Goal: Transaction & Acquisition: Obtain resource

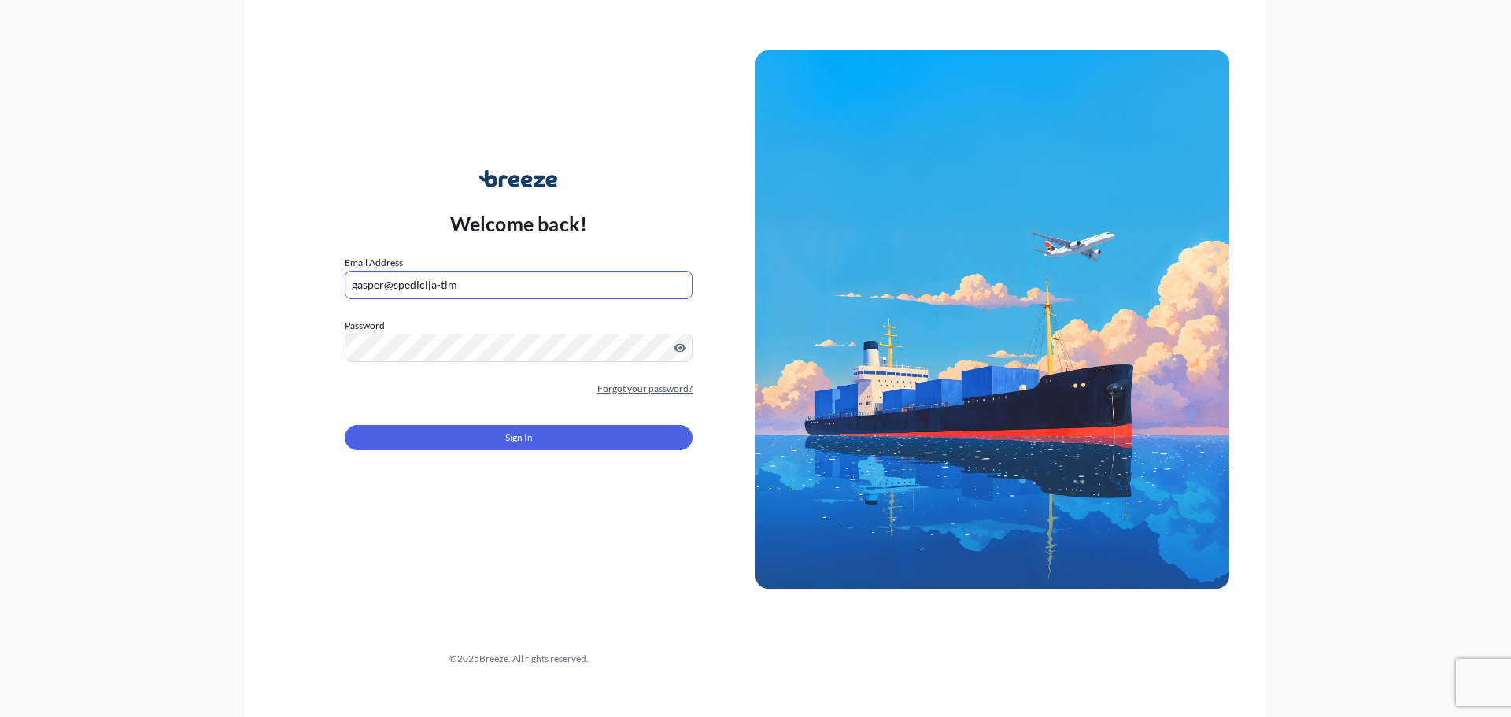
type input "gasper@spedicija-tim"
click at [653, 390] on link "Forgot your password?" at bounding box center [644, 389] width 95 height 16
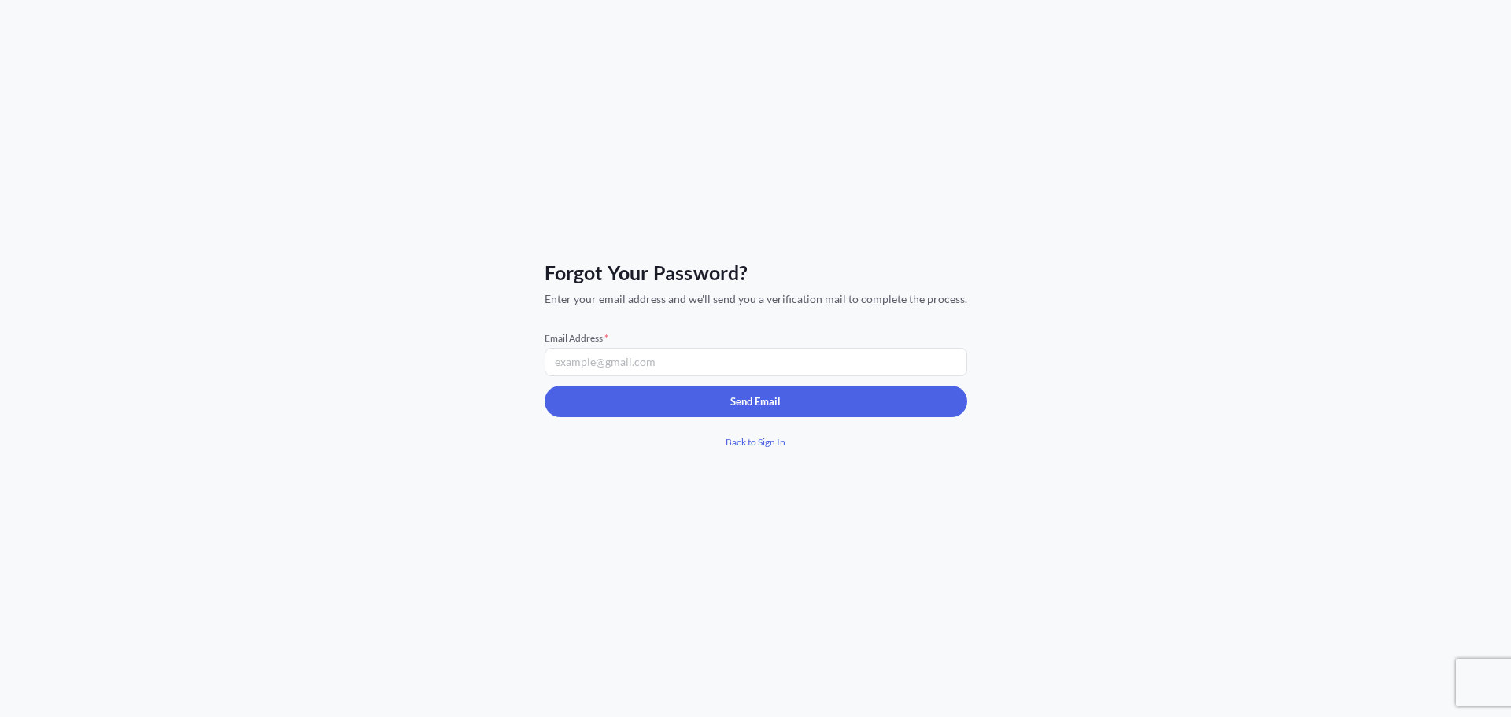
click at [626, 366] on input "Email Address *" at bounding box center [756, 362] width 423 height 28
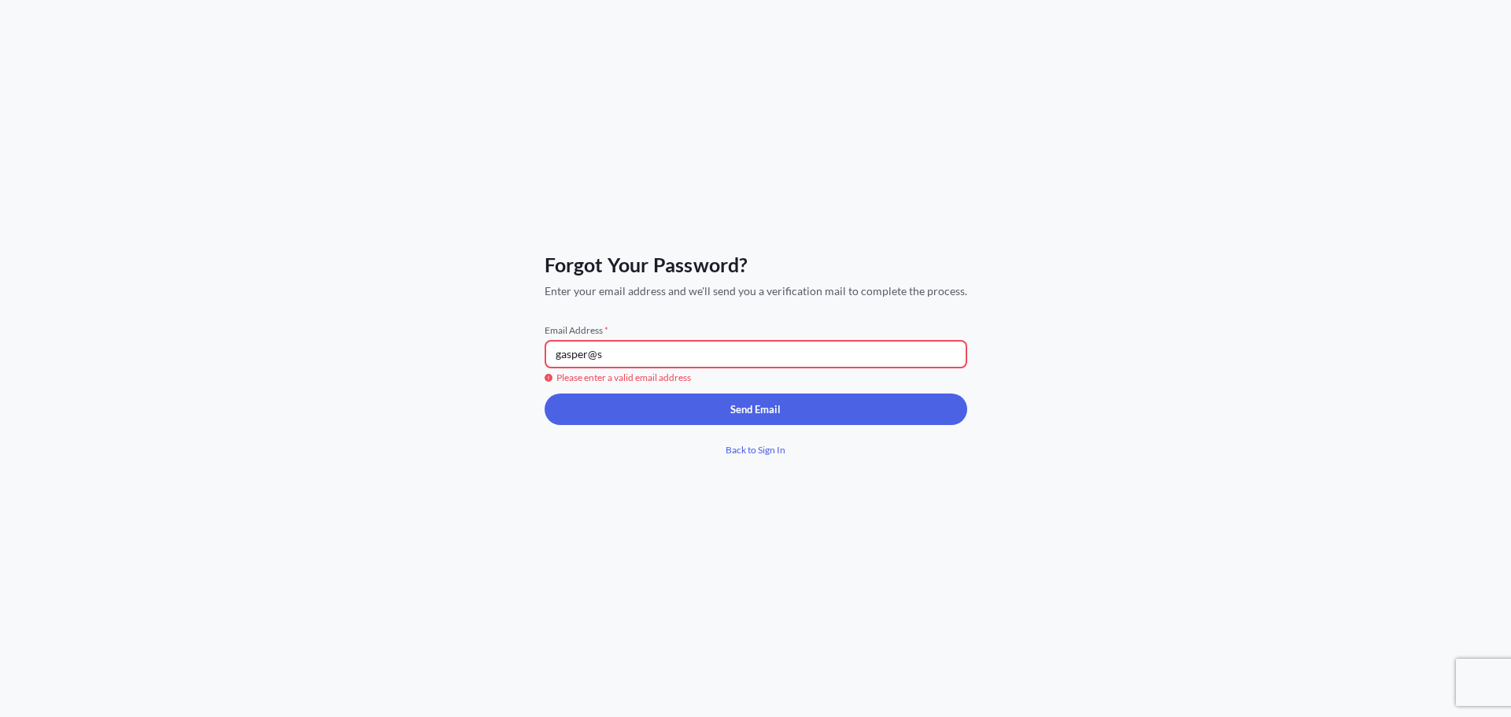
type input "[EMAIL_ADDRESS][DOMAIN_NAME]"
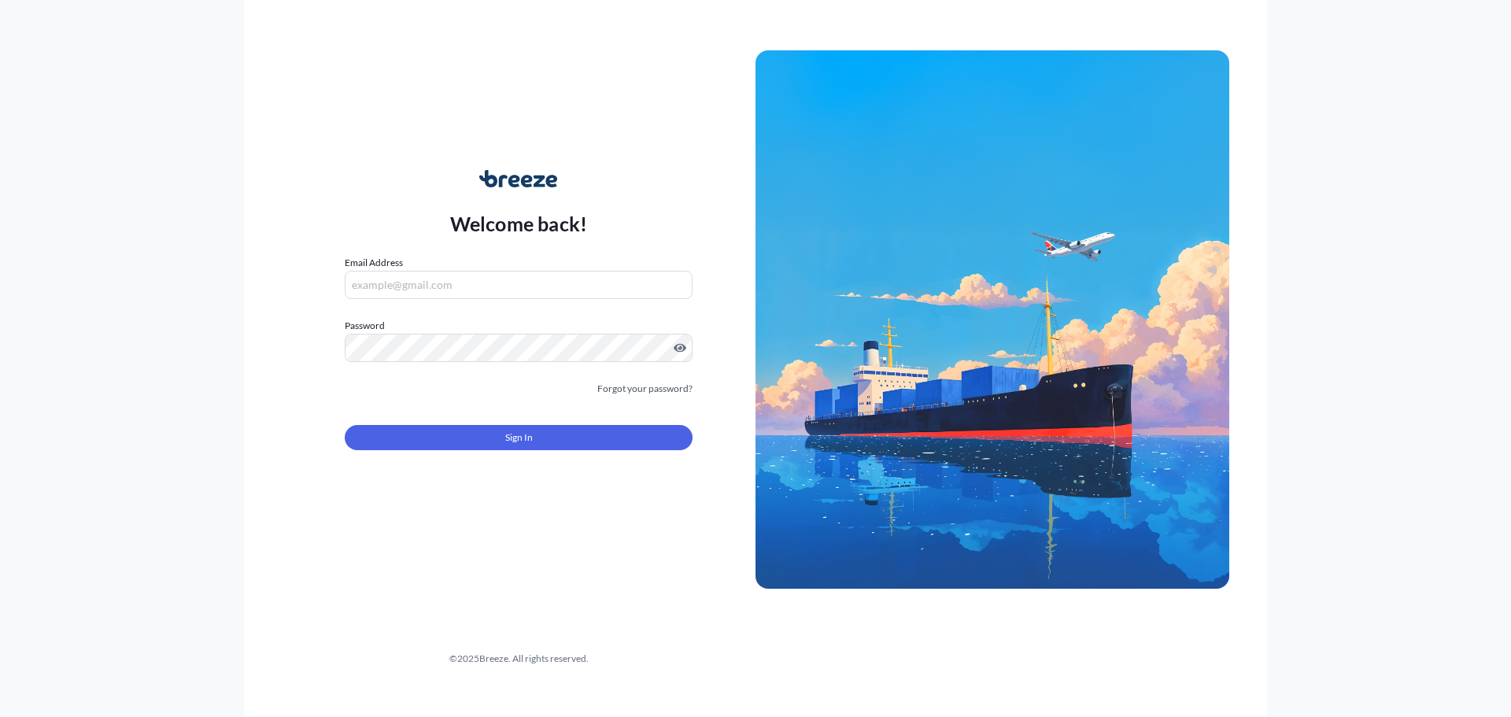
click at [484, 291] on input "Email Address" at bounding box center [519, 285] width 348 height 28
type input "[EMAIL_ADDRESS][DOMAIN_NAME]"
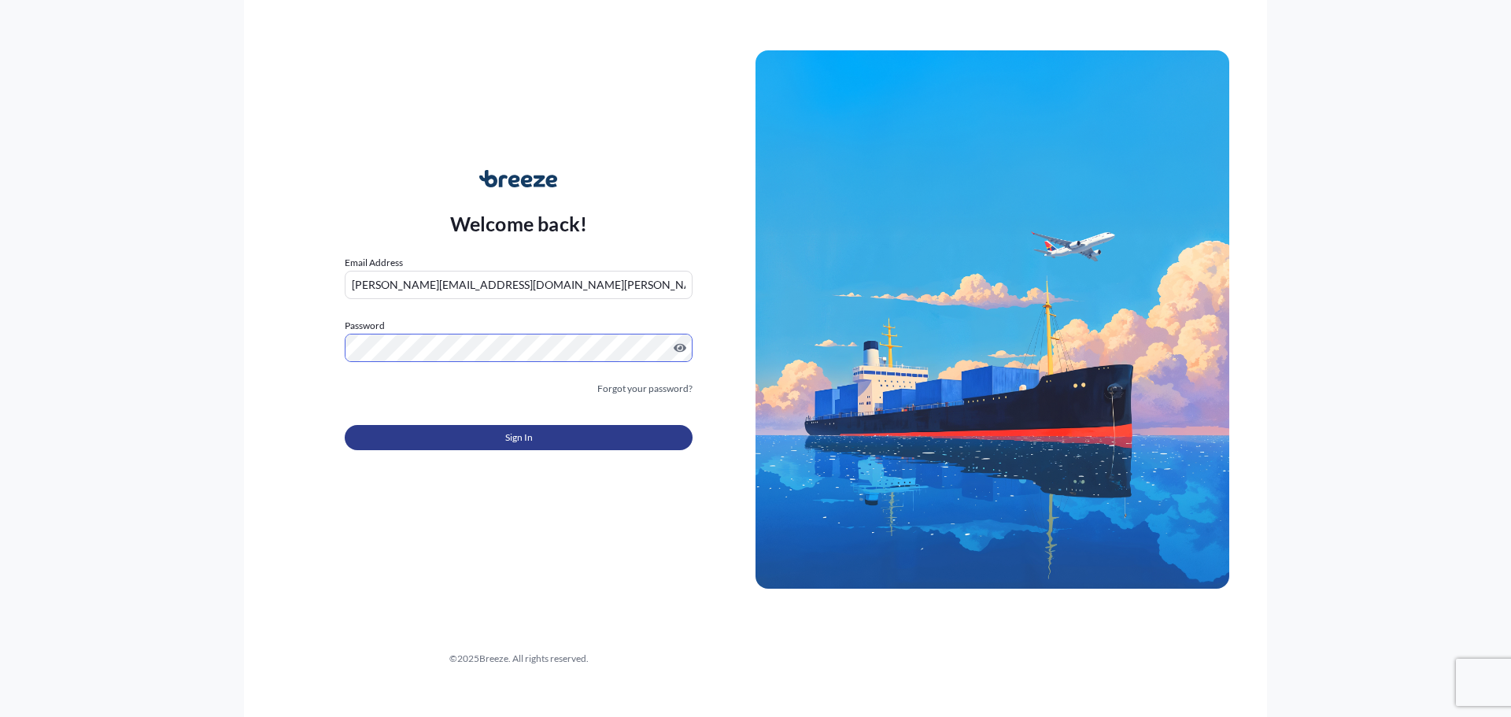
click at [546, 438] on button "Sign In" at bounding box center [519, 437] width 348 height 25
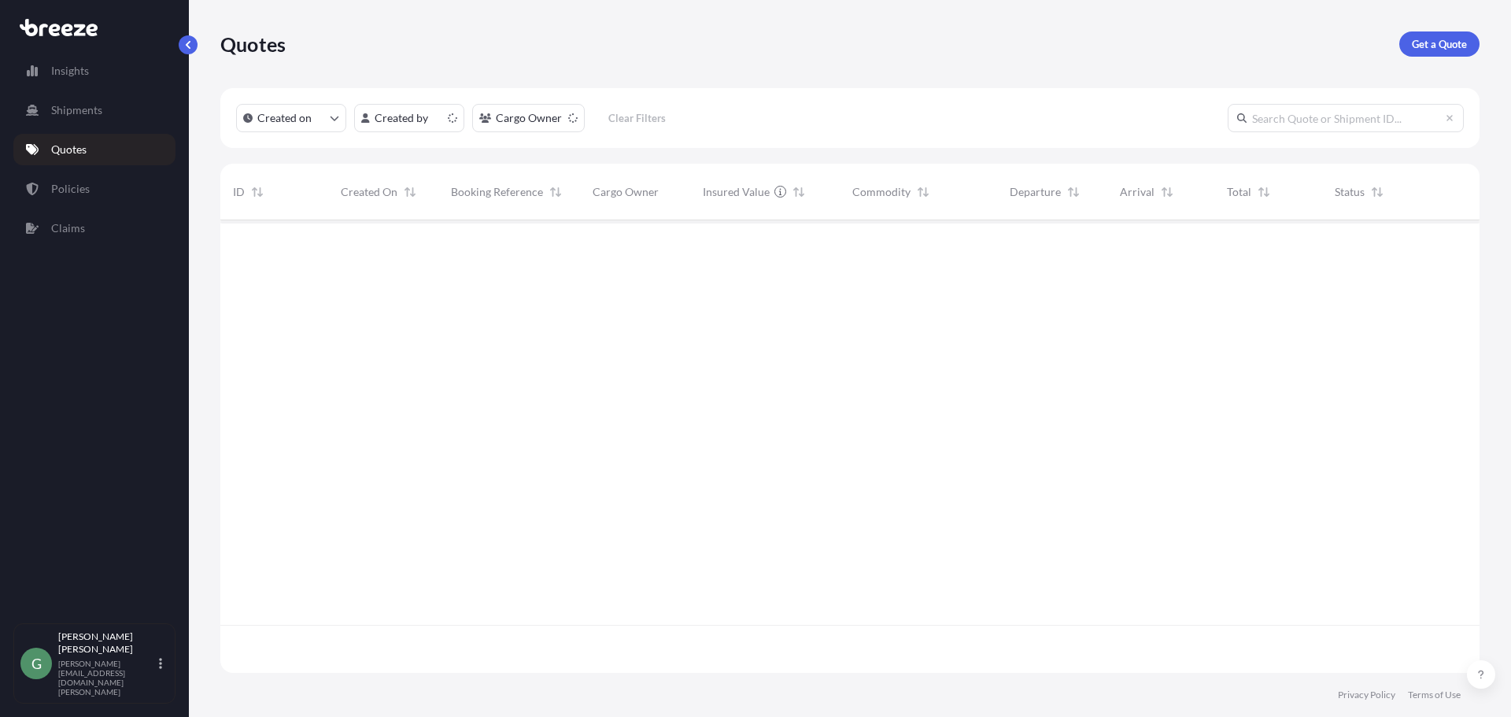
scroll to position [449, 1248]
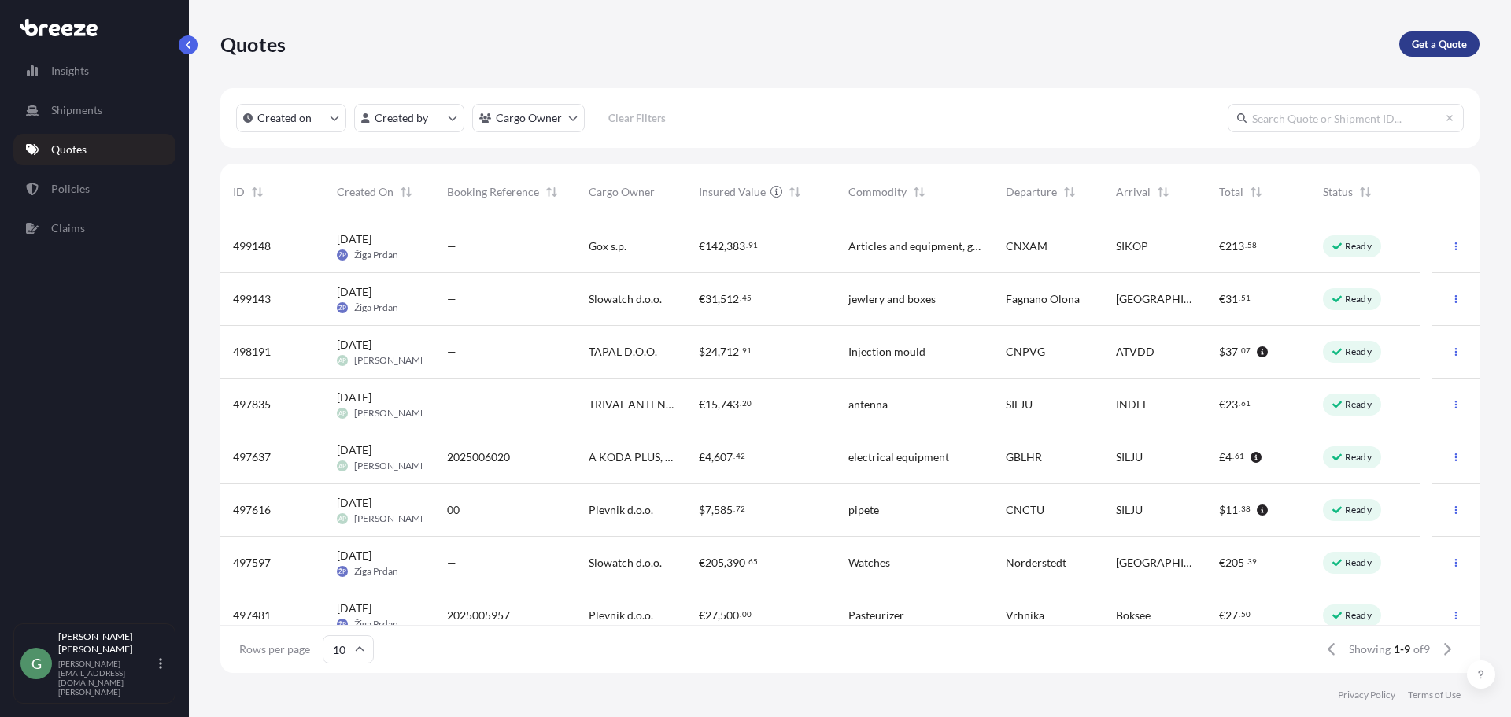
click at [1466, 50] on p "Get a Quote" at bounding box center [1439, 44] width 55 height 16
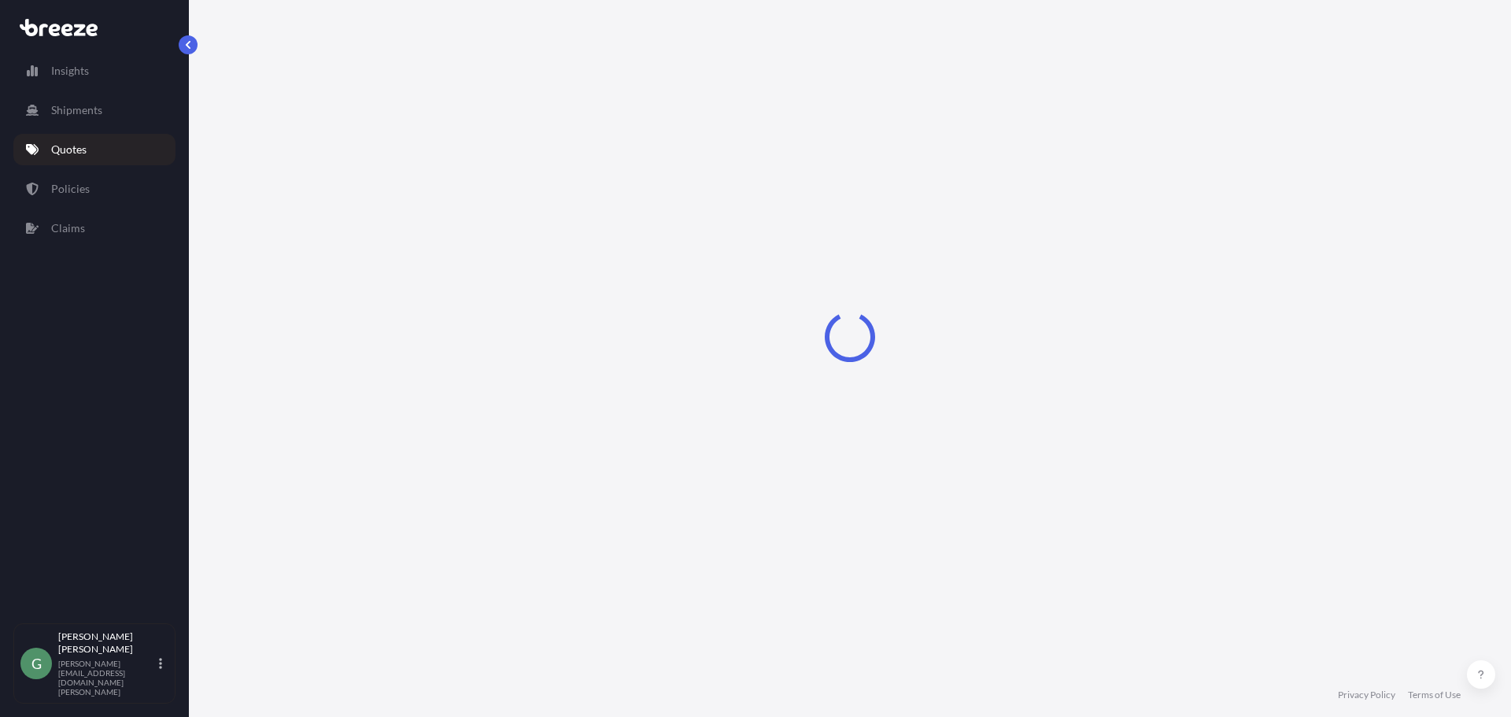
select select "Sea"
select select "1"
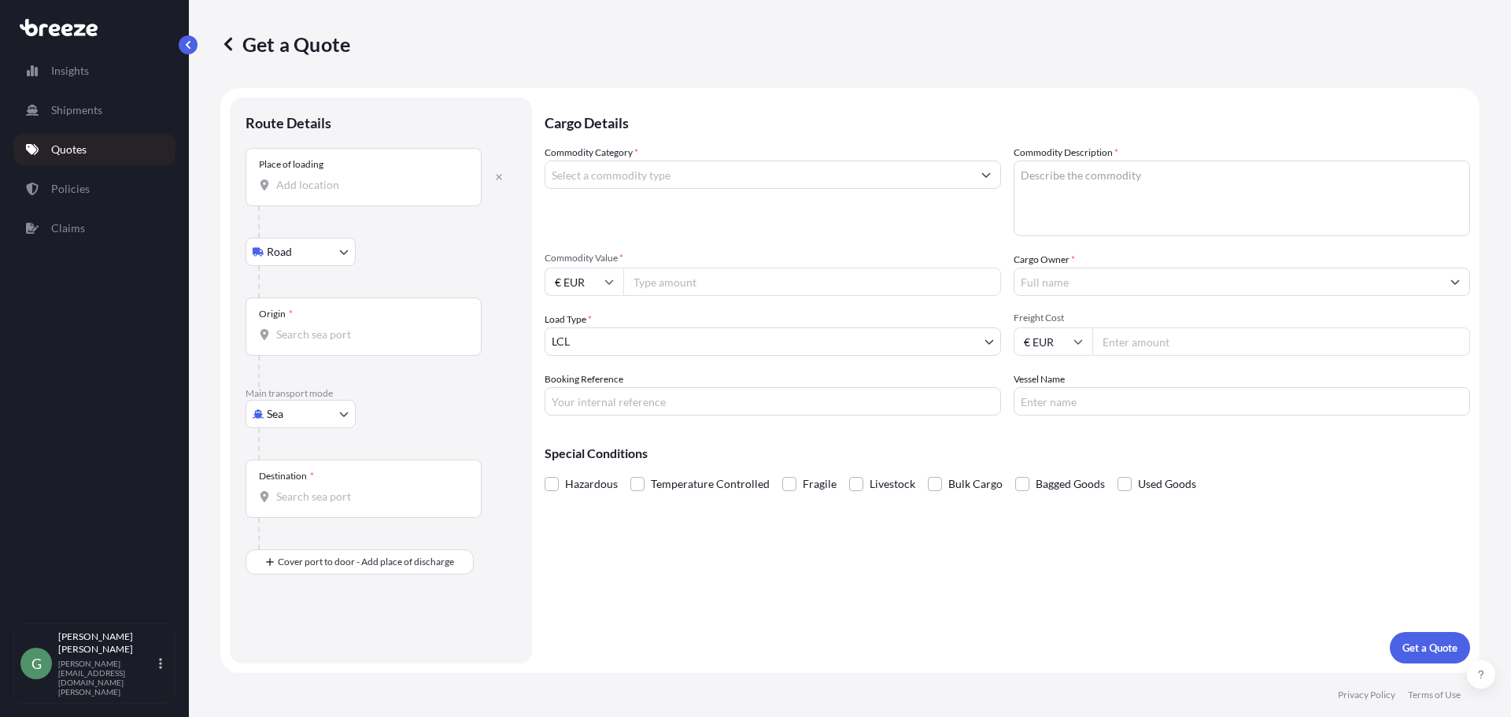
click at [307, 187] on input "Place of loading" at bounding box center [369, 185] width 186 height 16
paste input "Gaoyou"
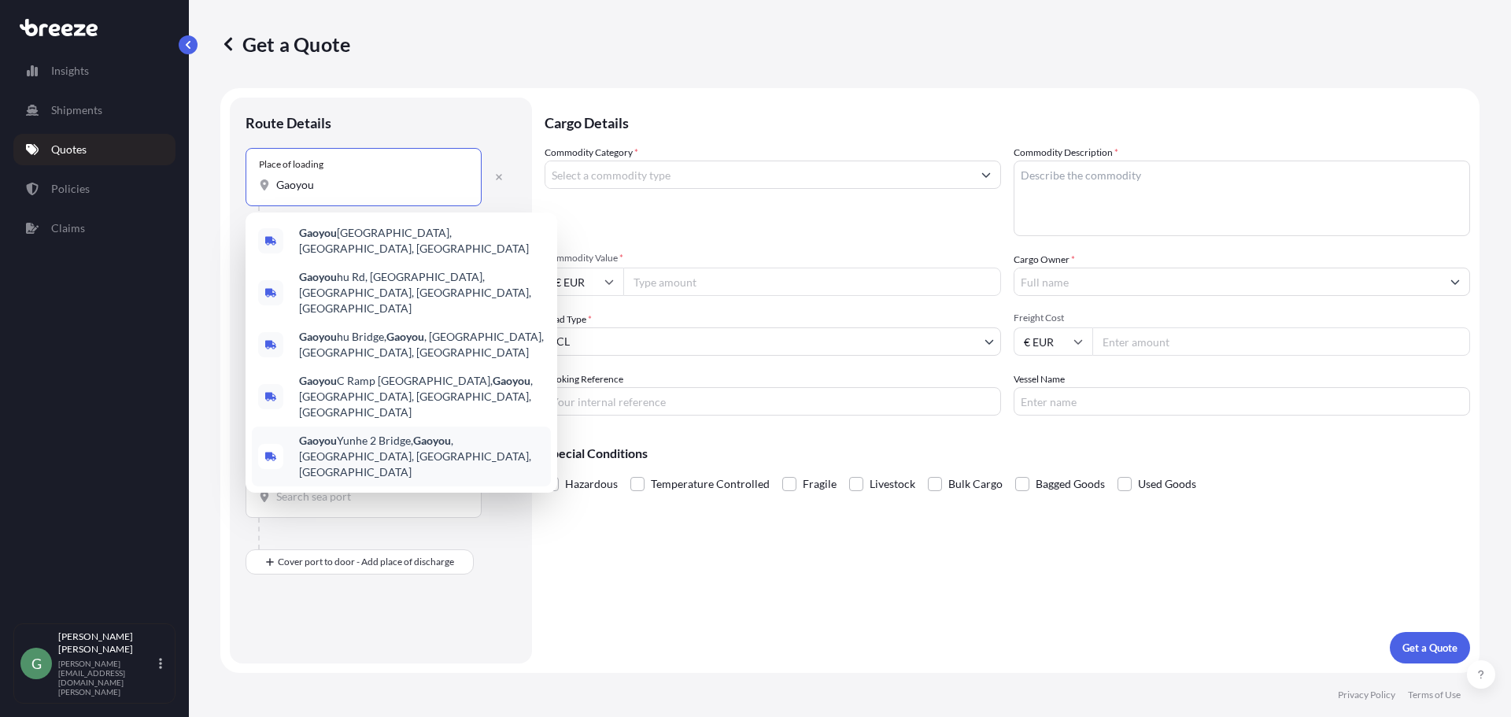
type input "Gaoyou Yunhe 2 Bridge, Gaoyou, Yangzhou, Jiangsu, China"
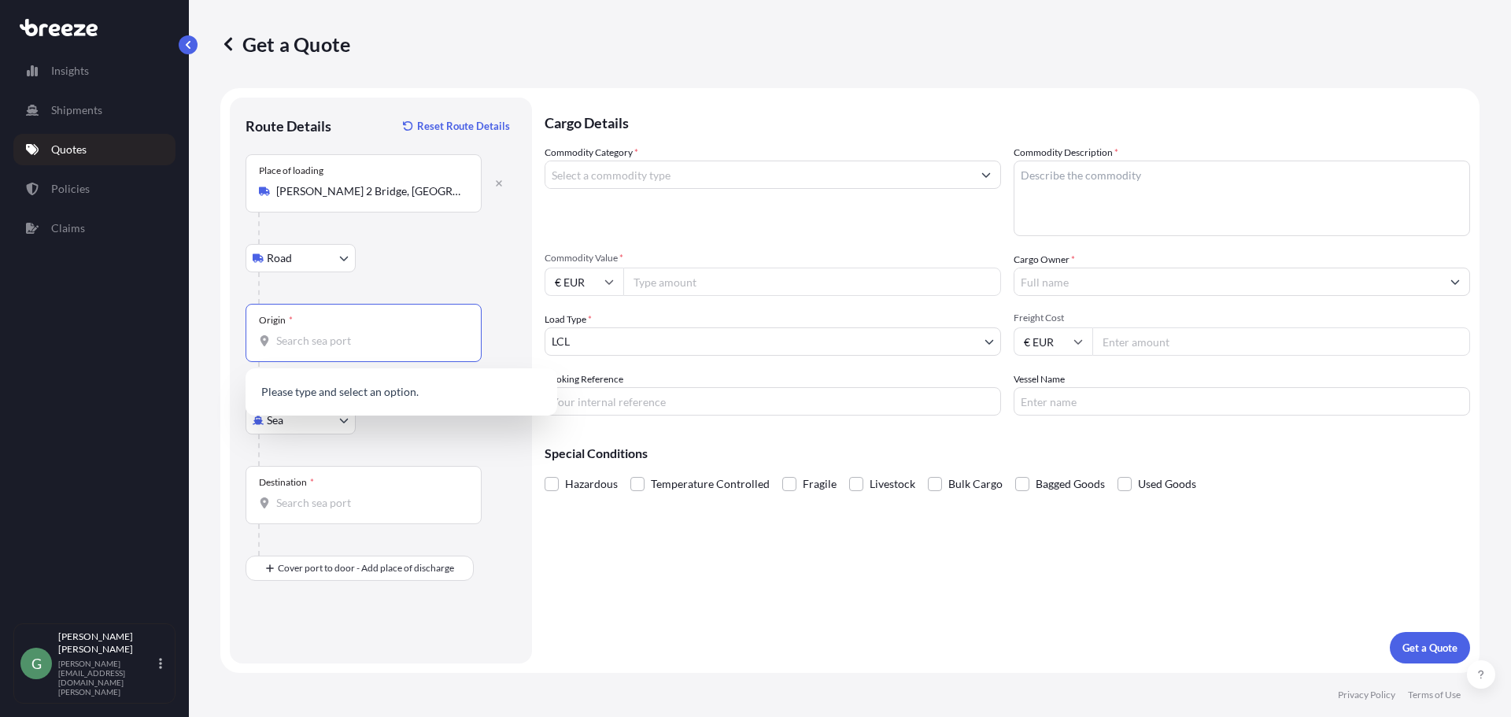
click at [333, 335] on input "Origin *" at bounding box center [369, 341] width 186 height 16
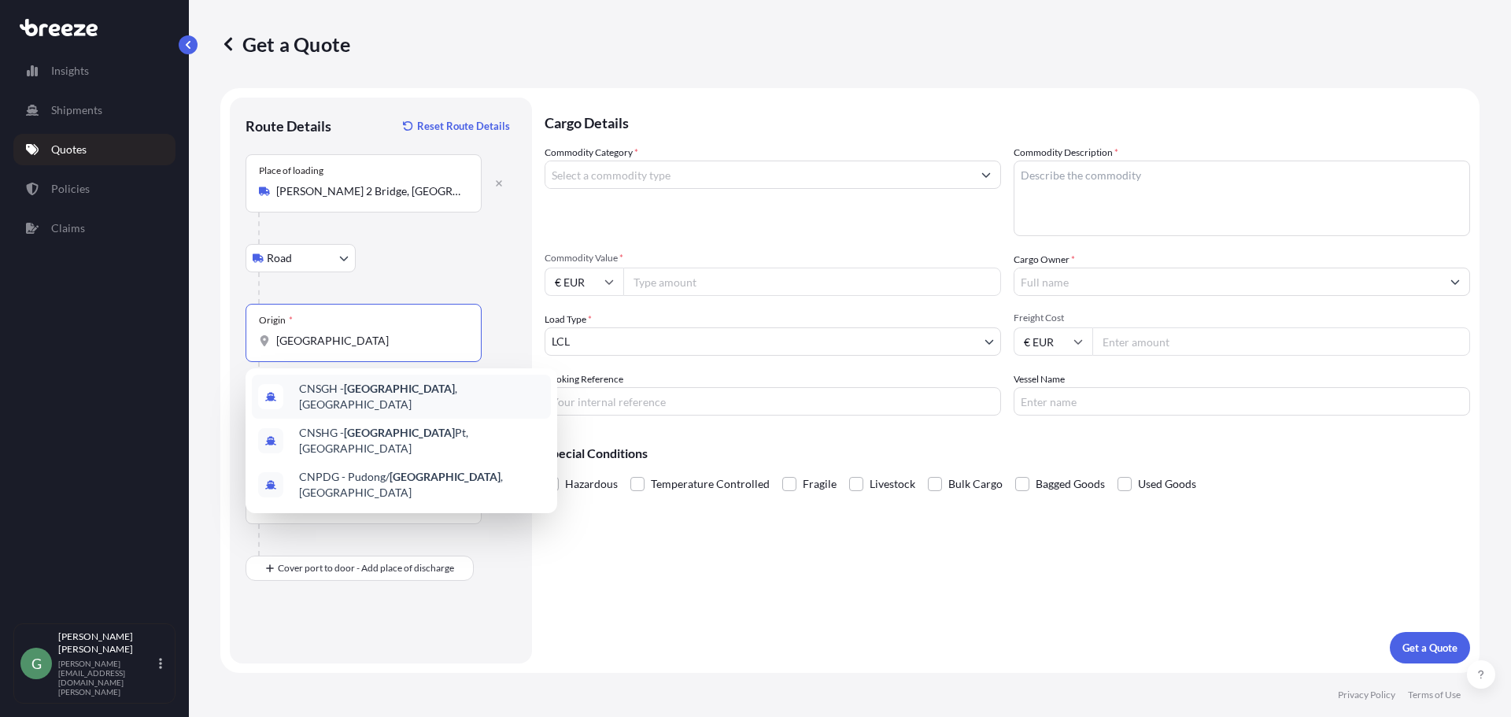
click at [446, 395] on div "CNSGH - Shanghai , China" at bounding box center [401, 397] width 299 height 44
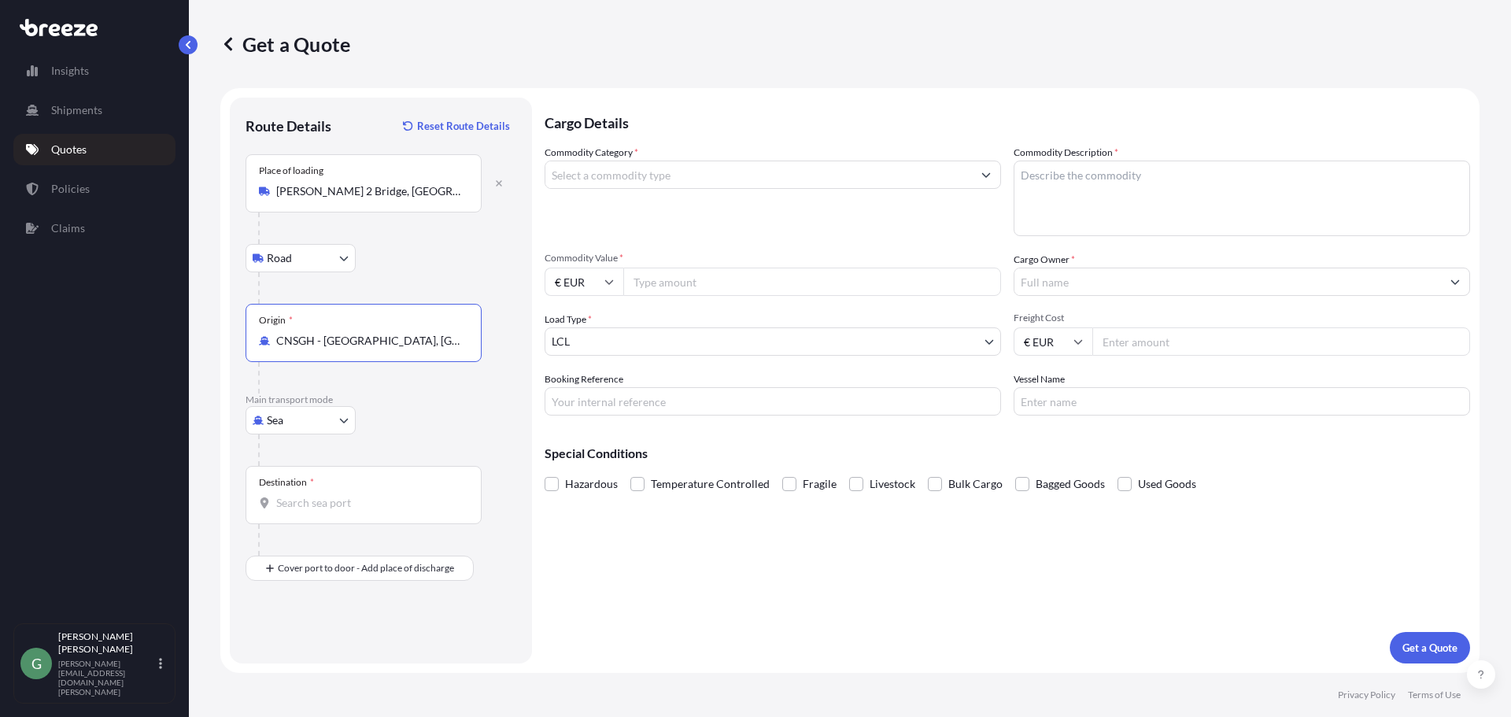
type input "CNSGH - [GEOGRAPHIC_DATA], [GEOGRAPHIC_DATA]"
click at [317, 496] on input "Destination *" at bounding box center [369, 503] width 186 height 16
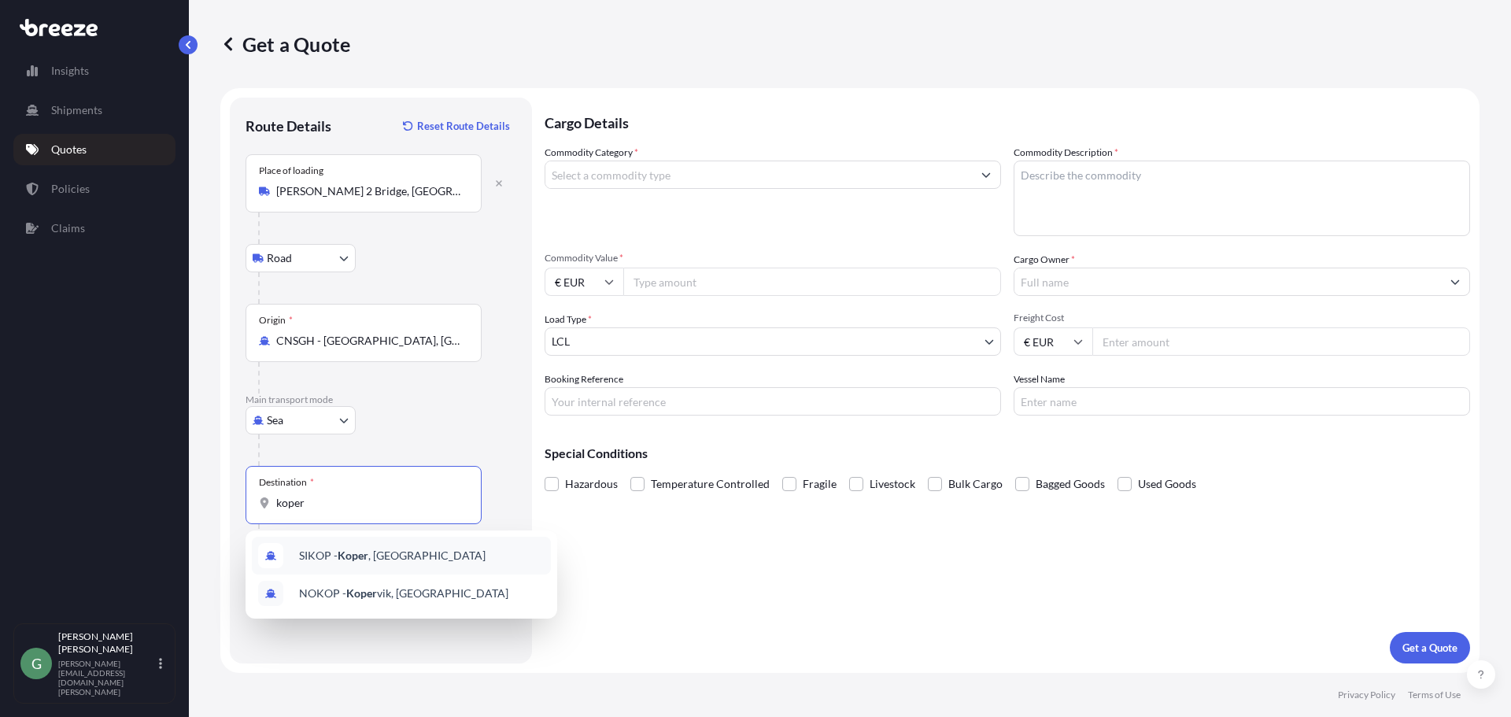
click at [386, 560] on span "SIKOP - Koper , Slovenia" at bounding box center [392, 556] width 187 height 16
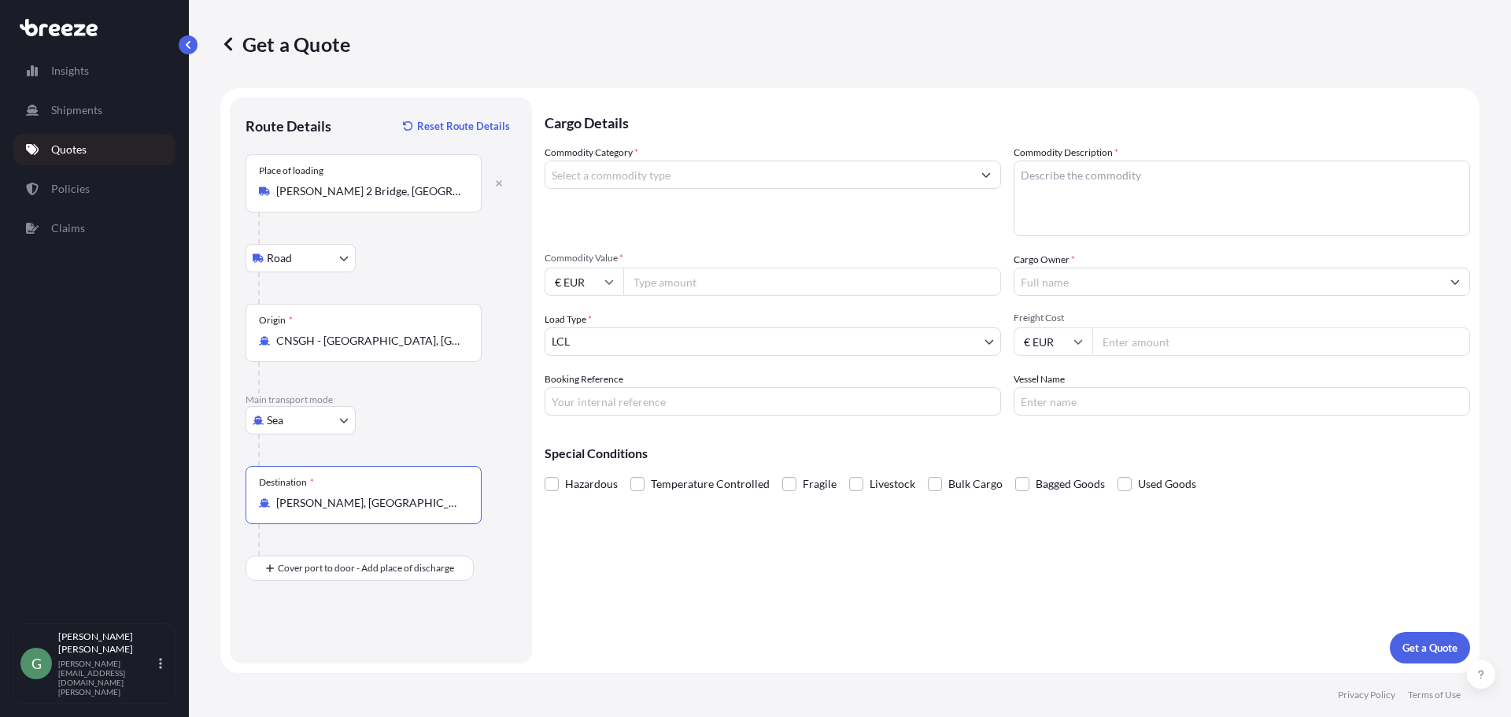
type input "SIKOP - Koper, [GEOGRAPHIC_DATA]"
click at [337, 671] on div "Place of Discharge" at bounding box center [364, 645] width 236 height 58
click at [337, 660] on input "Place of Discharge" at bounding box center [369, 653] width 186 height 16
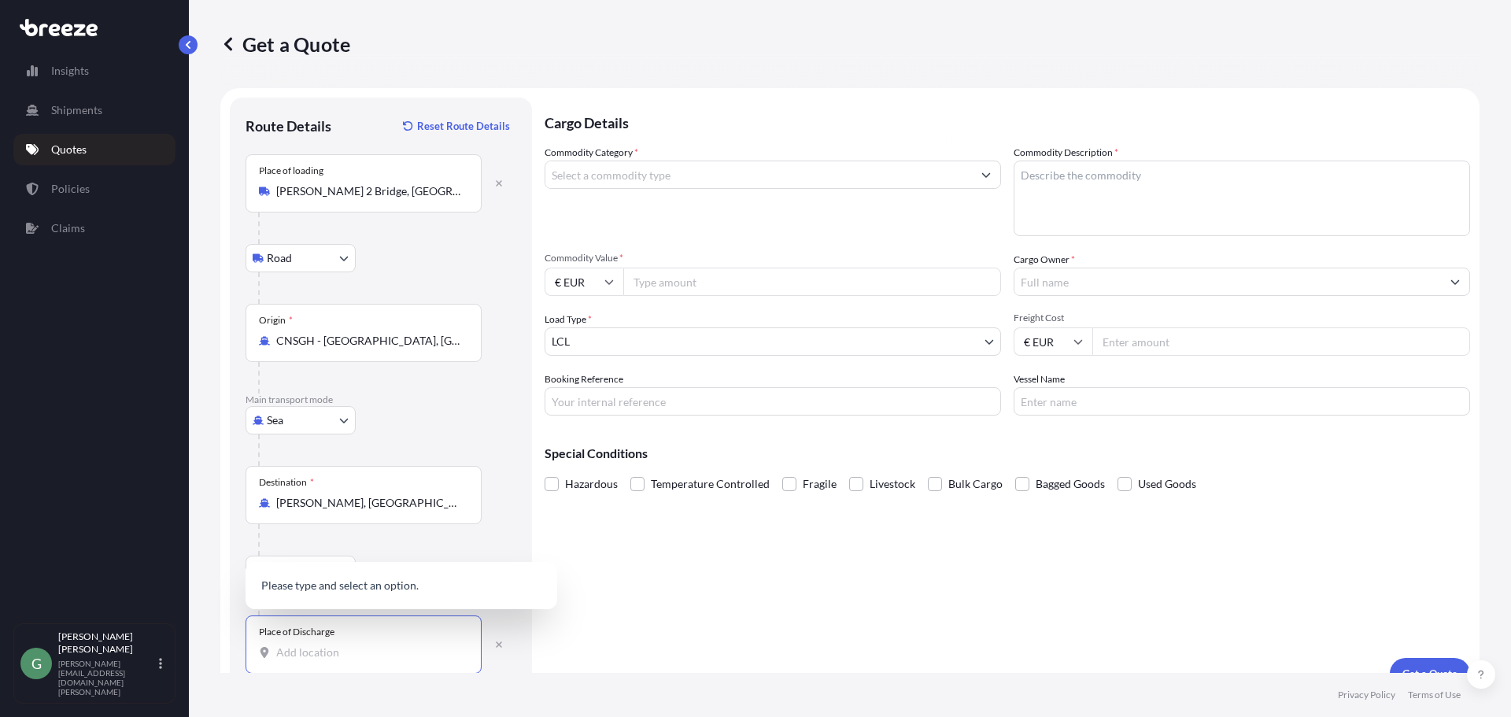
click at [335, 661] on div "Place of Discharge" at bounding box center [364, 645] width 236 height 58
click at [335, 660] on input "Place of Discharge" at bounding box center [369, 653] width 186 height 16
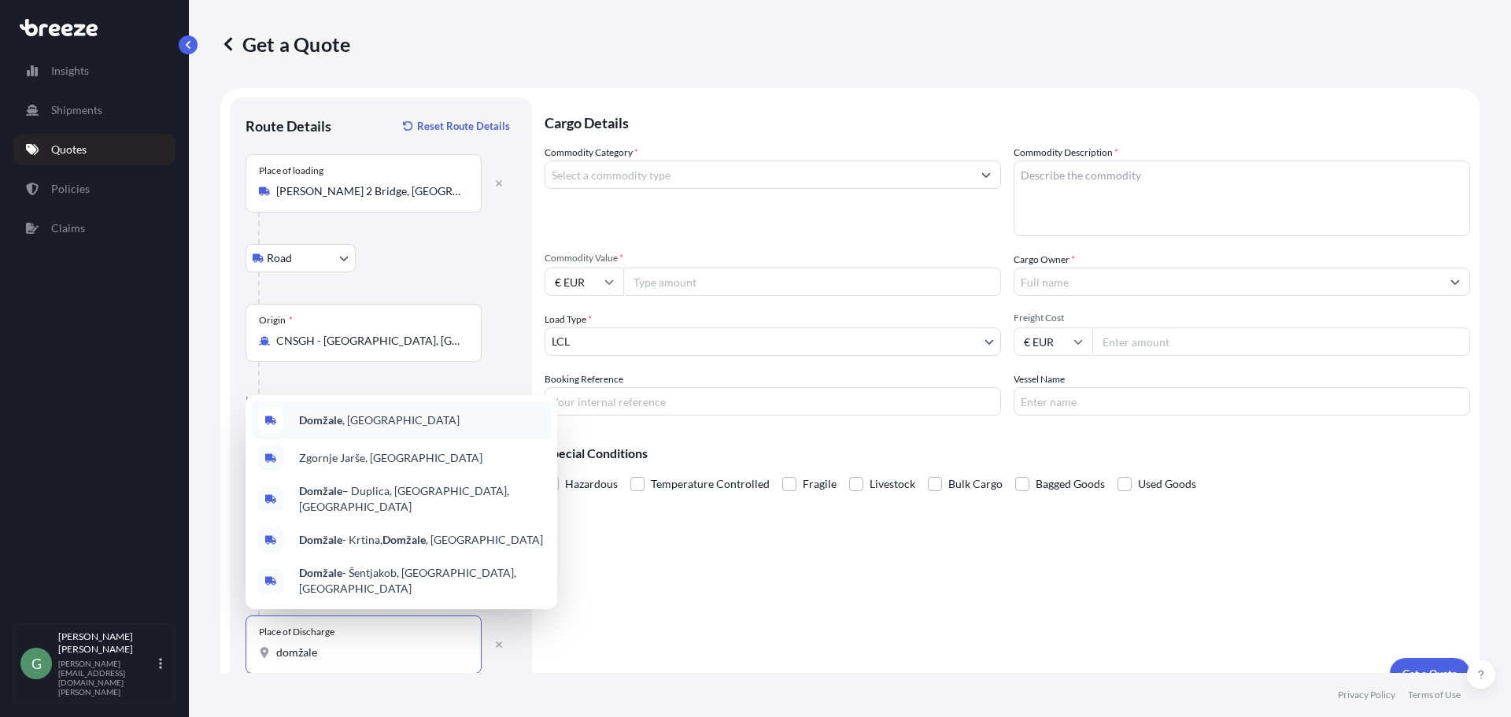
click at [371, 428] on span "Domžale , Slovenia" at bounding box center [379, 420] width 161 height 16
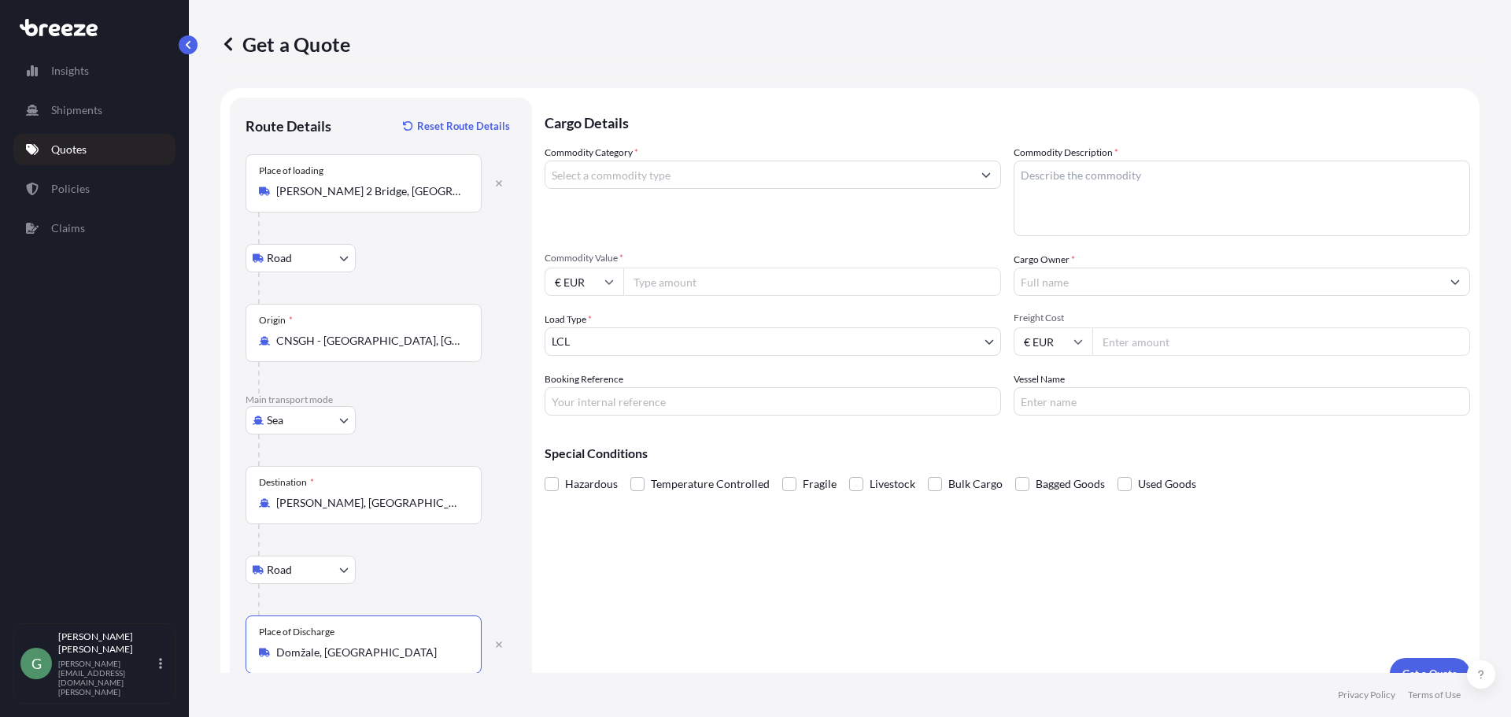
type input "Domžale, Slovenia"
click at [641, 177] on input "Commodity Category *" at bounding box center [758, 175] width 427 height 28
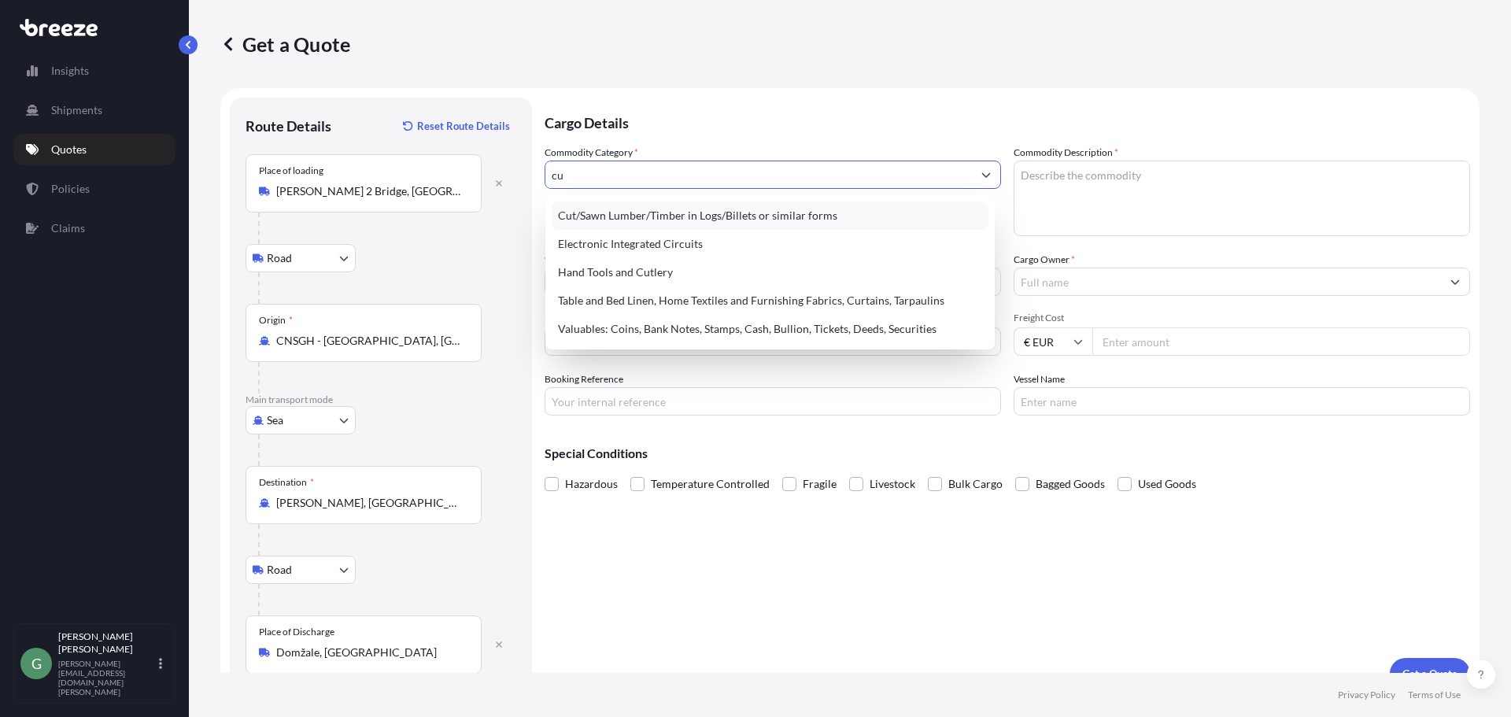
type input "c"
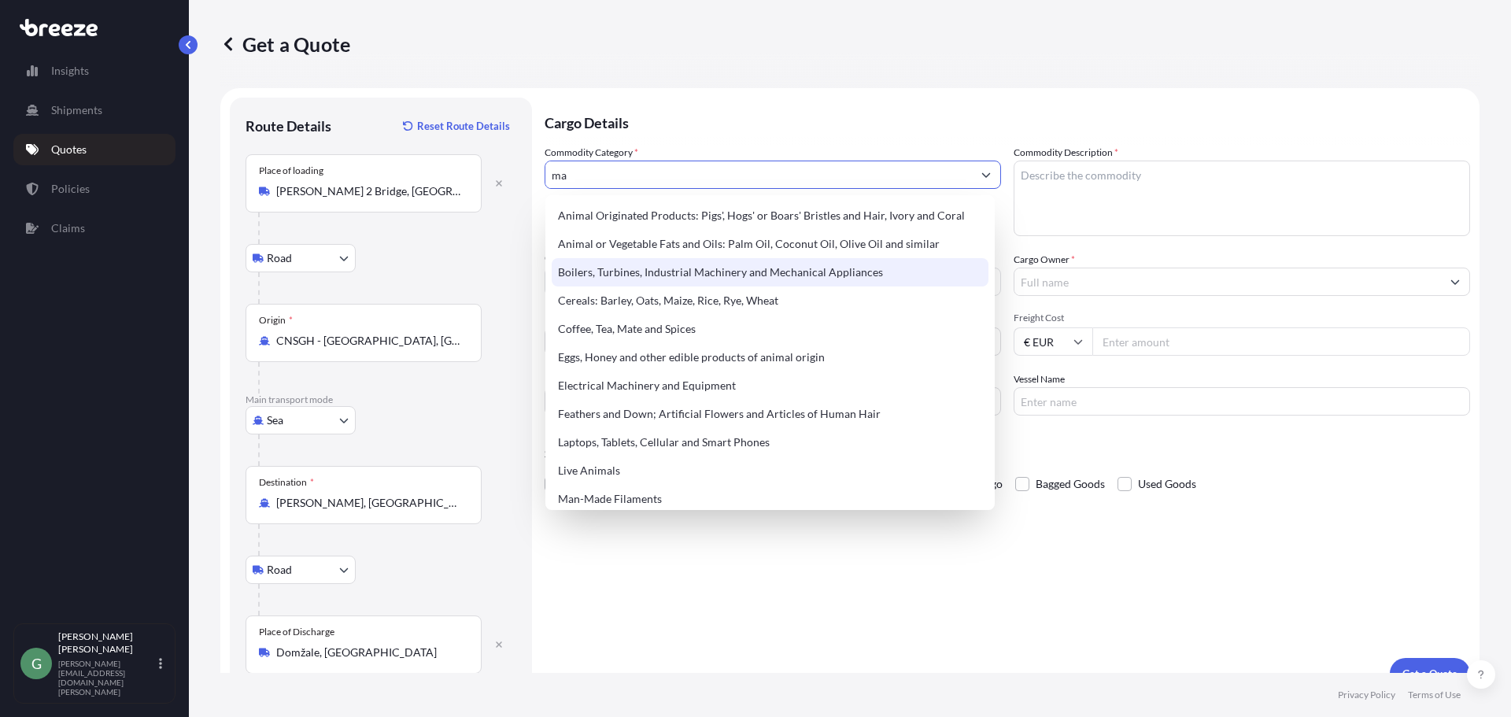
type input "m"
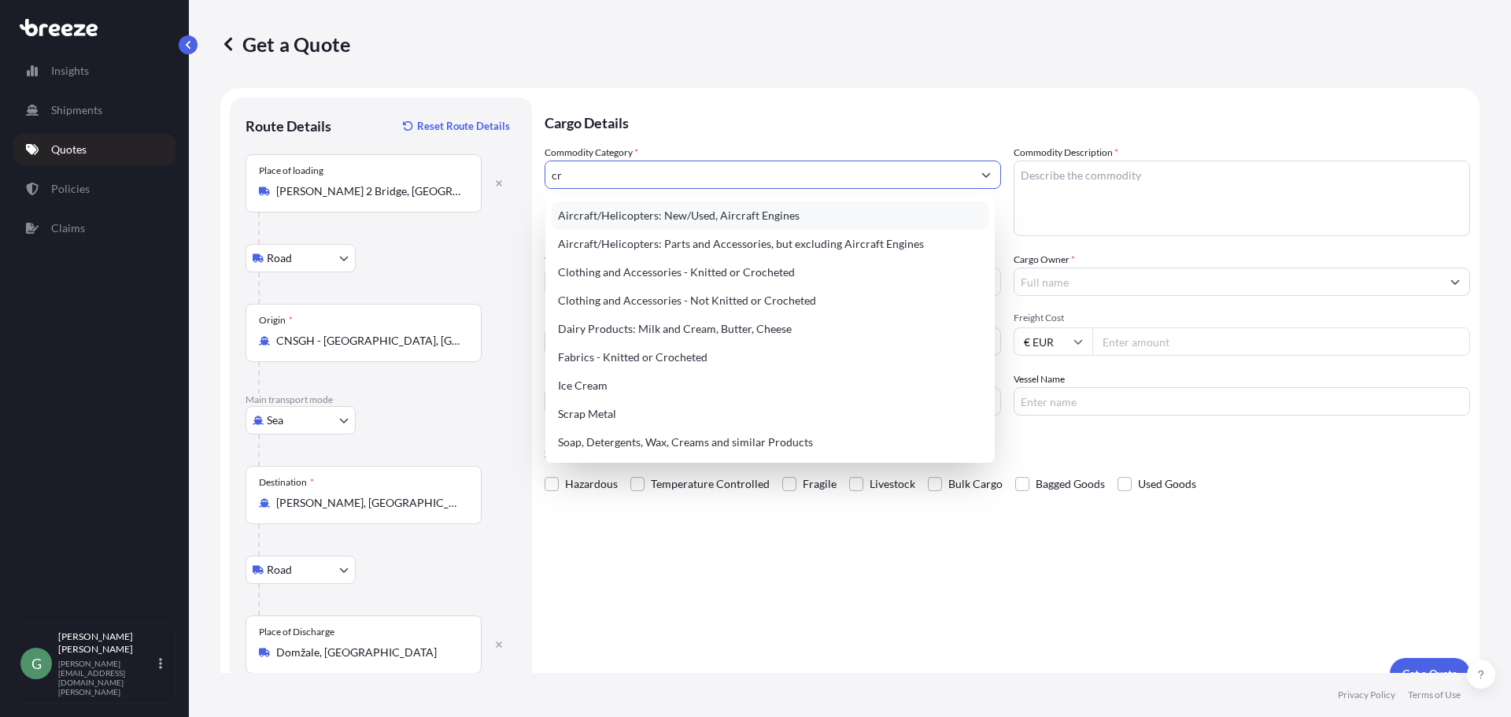
type input "c"
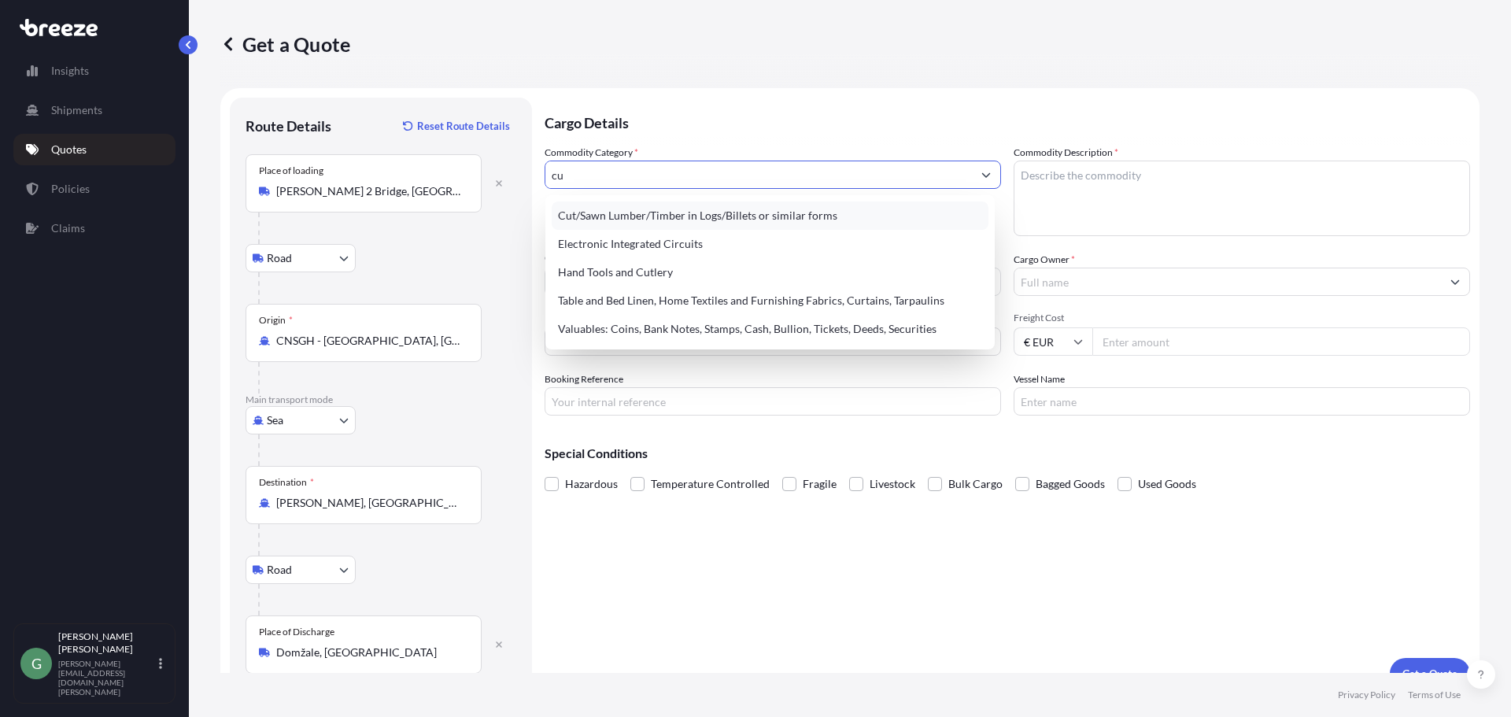
type input "c"
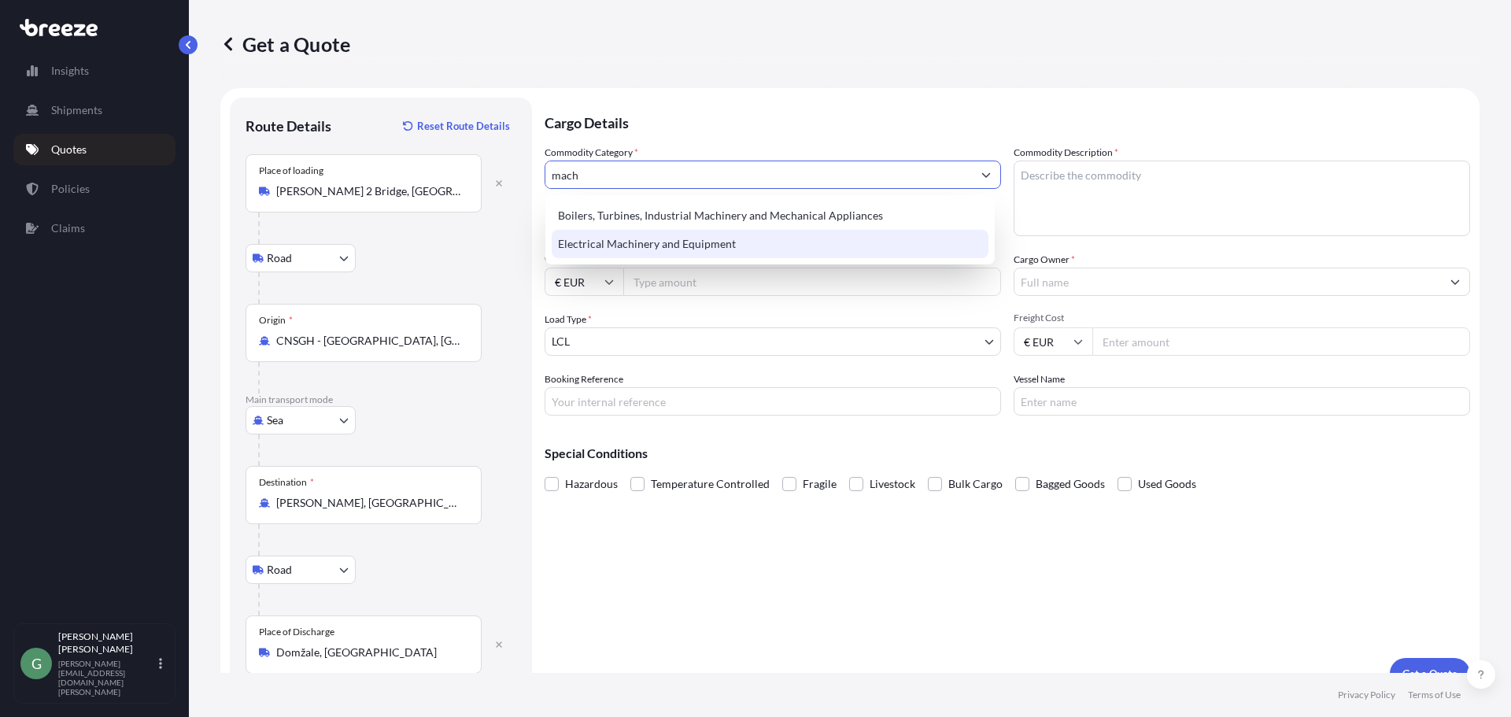
click at [775, 240] on div "Electrical Machinery and Equipment" at bounding box center [770, 244] width 437 height 28
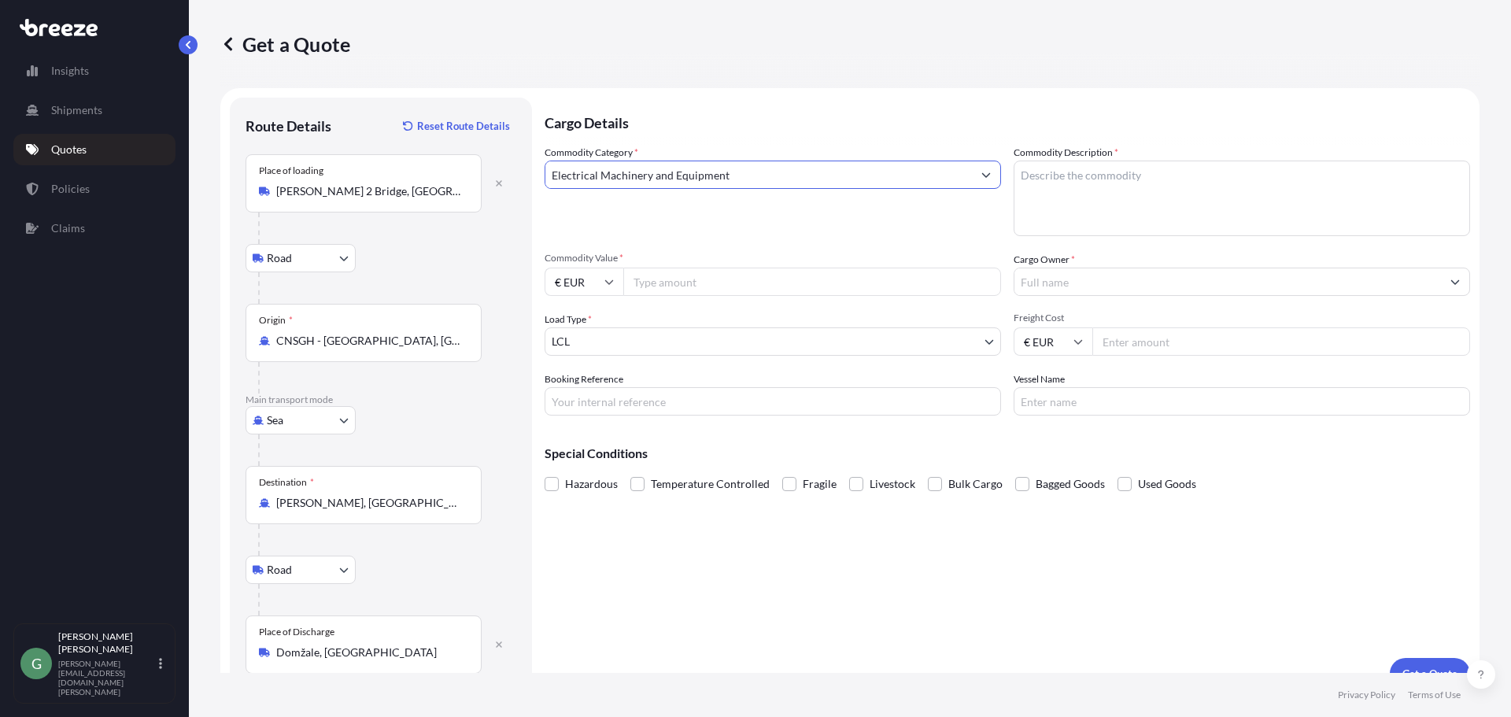
type input "Electrical Machinery and Equipment"
click at [1067, 167] on textarea "Commodity Description *" at bounding box center [1242, 199] width 457 height 76
type textarea "Cutting crowns"
click at [678, 285] on input "Commodity Value *" at bounding box center [812, 282] width 378 height 28
type input "12822"
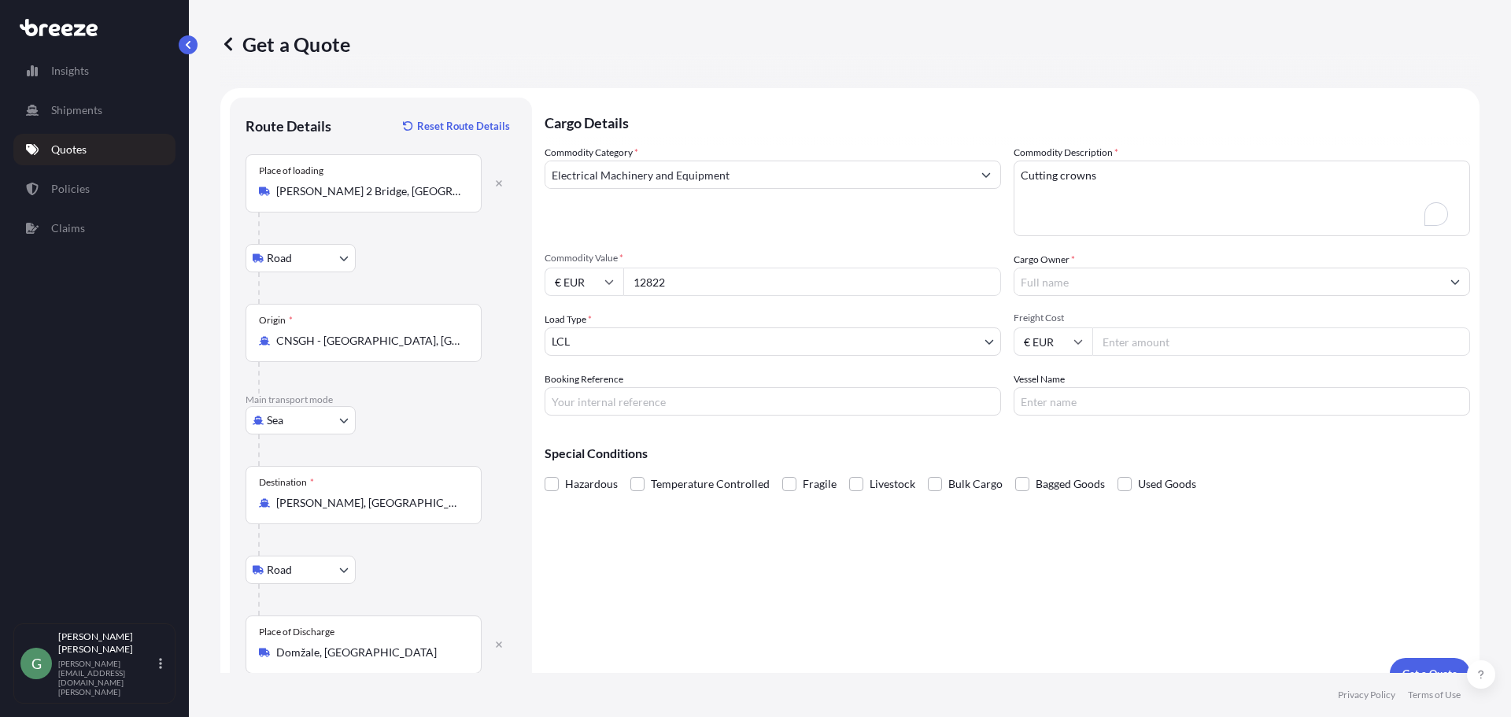
click at [582, 283] on input "€ EUR" at bounding box center [584, 282] width 79 height 28
click at [587, 389] on div "$ USD" at bounding box center [584, 391] width 66 height 30
type input "$ USD"
click at [1097, 279] on input "Cargo Owner *" at bounding box center [1228, 282] width 427 height 28
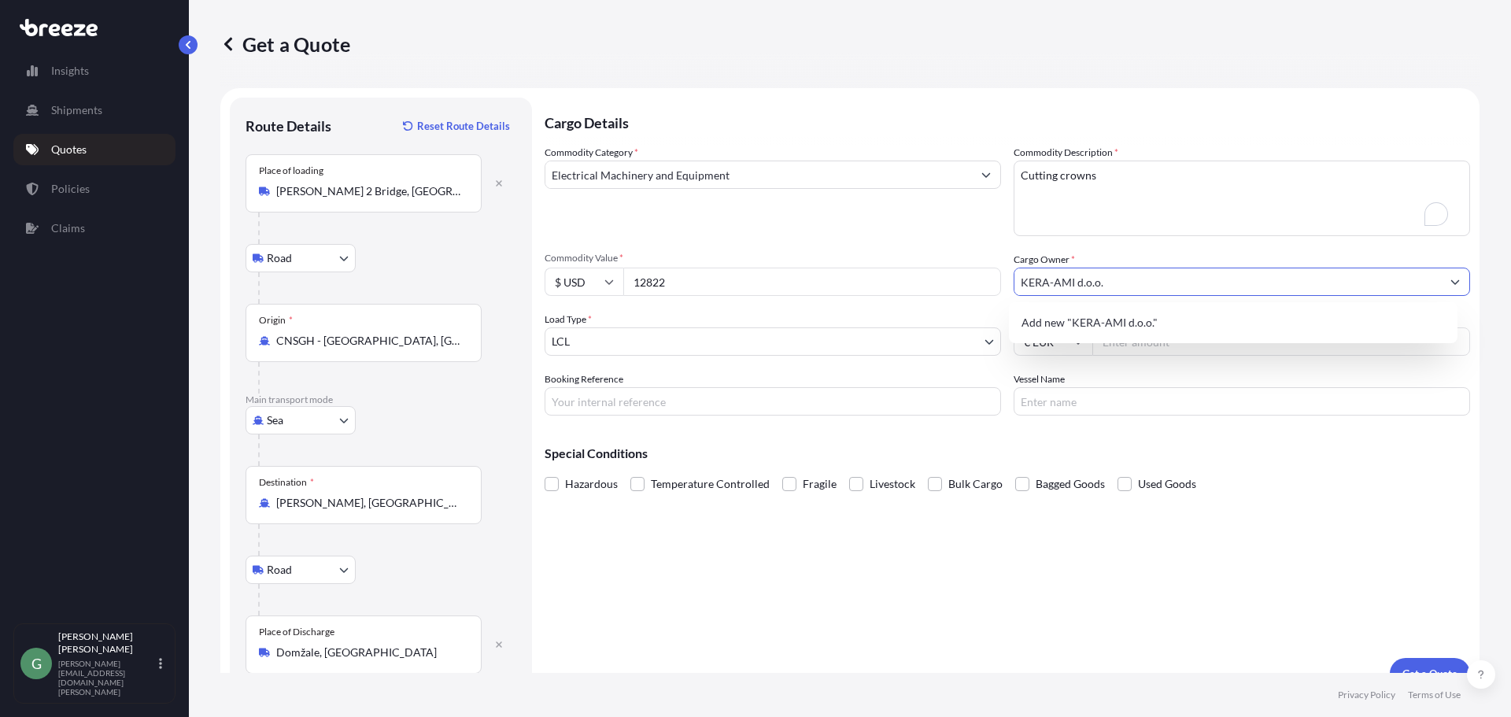
type input "KERA-AMI d.o.o."
click at [711, 348] on body "2 options available. 0 options available. 1 option available. 0 options availab…" at bounding box center [755, 358] width 1511 height 717
click at [1173, 346] on input "Freight Cost" at bounding box center [1282, 341] width 378 height 28
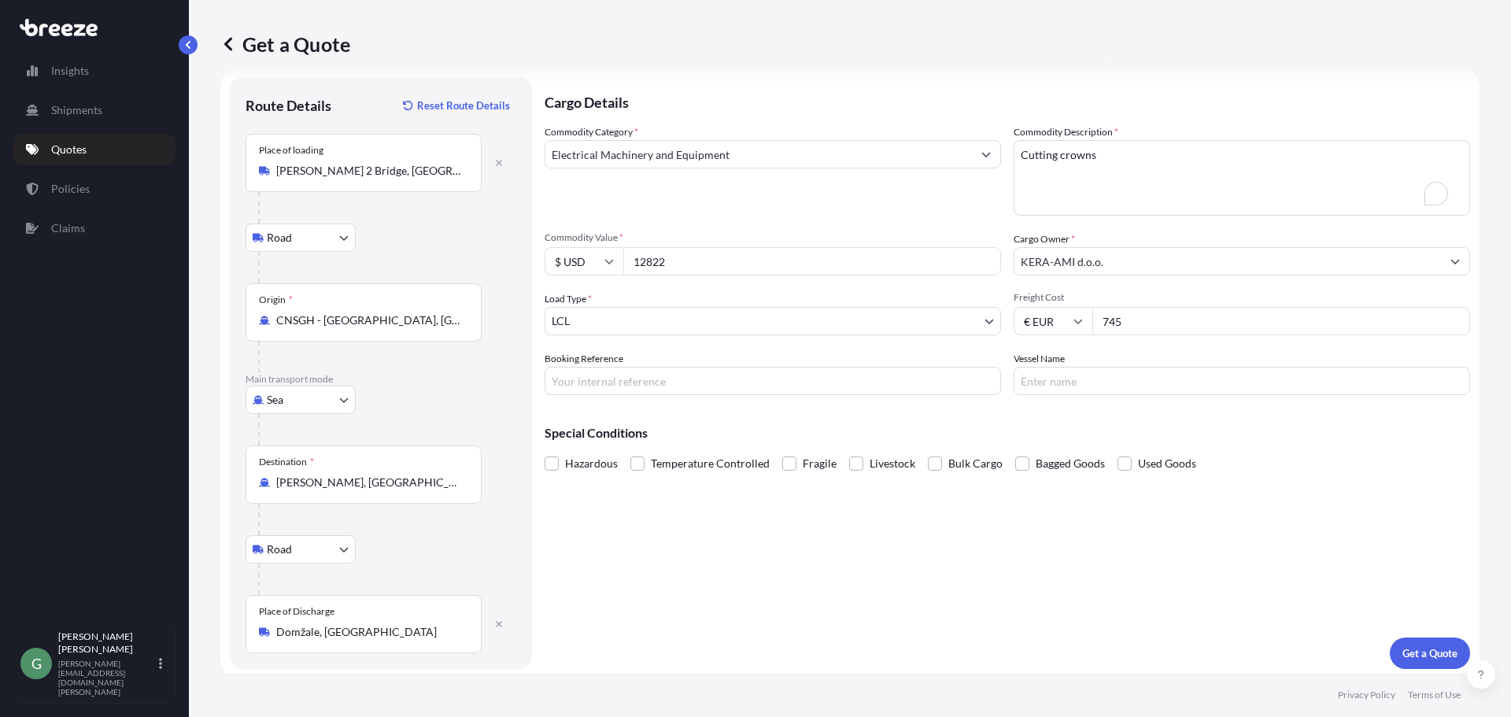
scroll to position [26, 0]
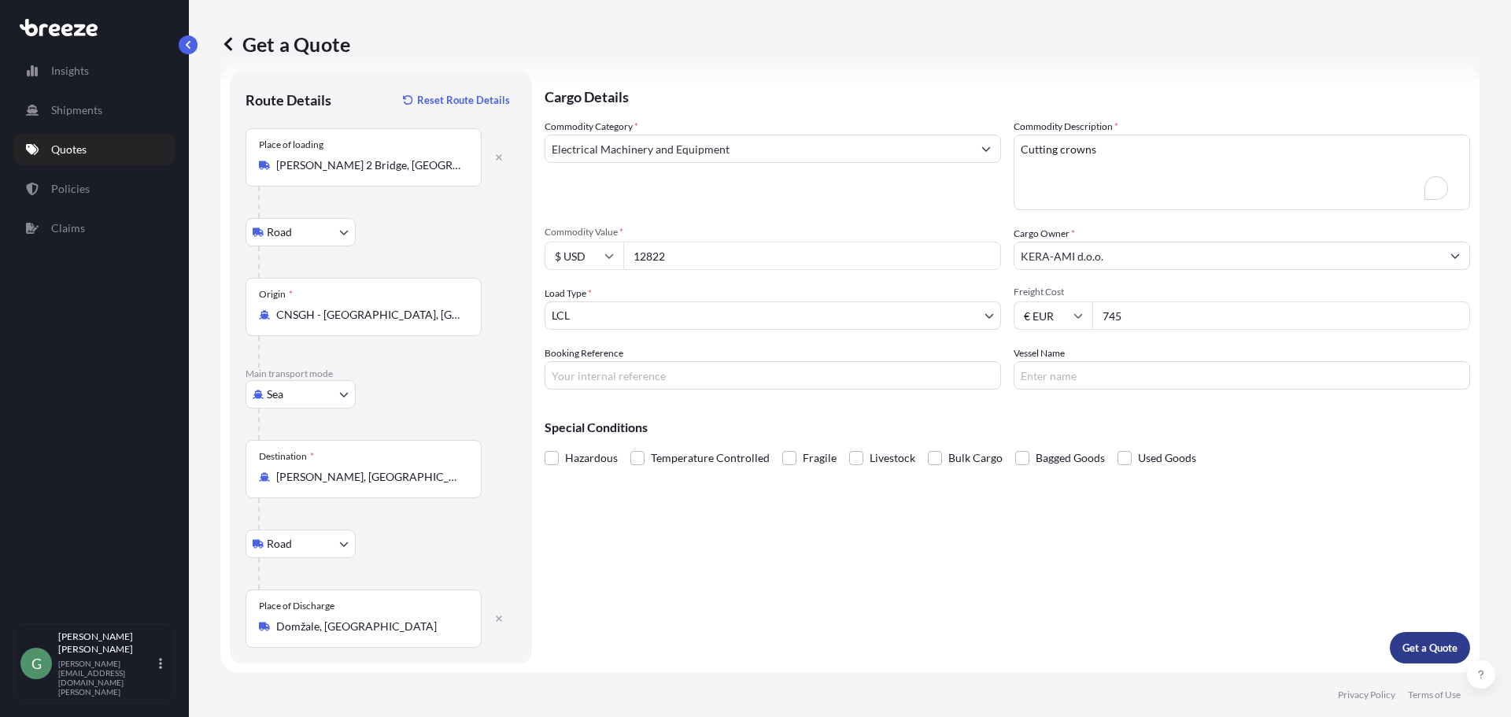
type input "745"
click at [1415, 649] on p "Get a Quote" at bounding box center [1430, 648] width 55 height 16
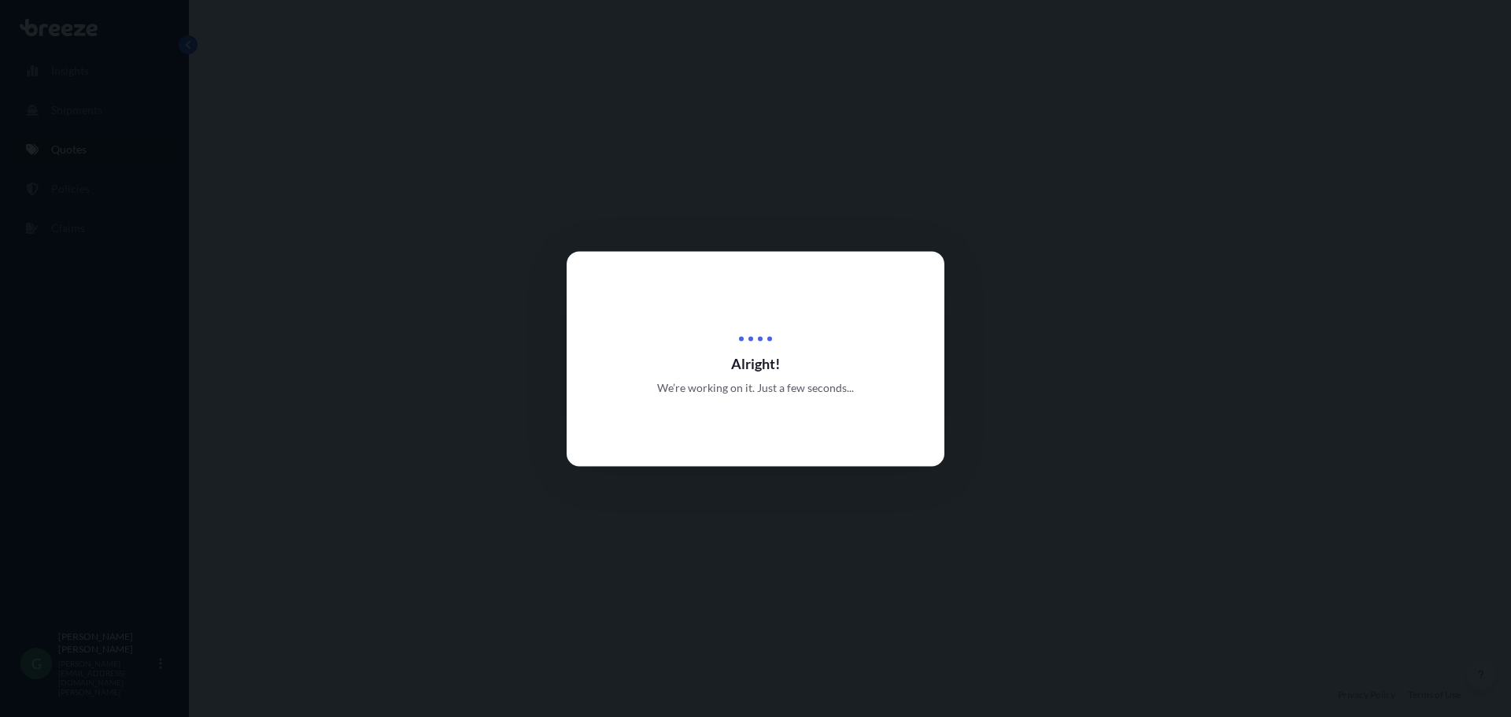
select select "Road"
select select "Sea"
select select "Road"
select select "1"
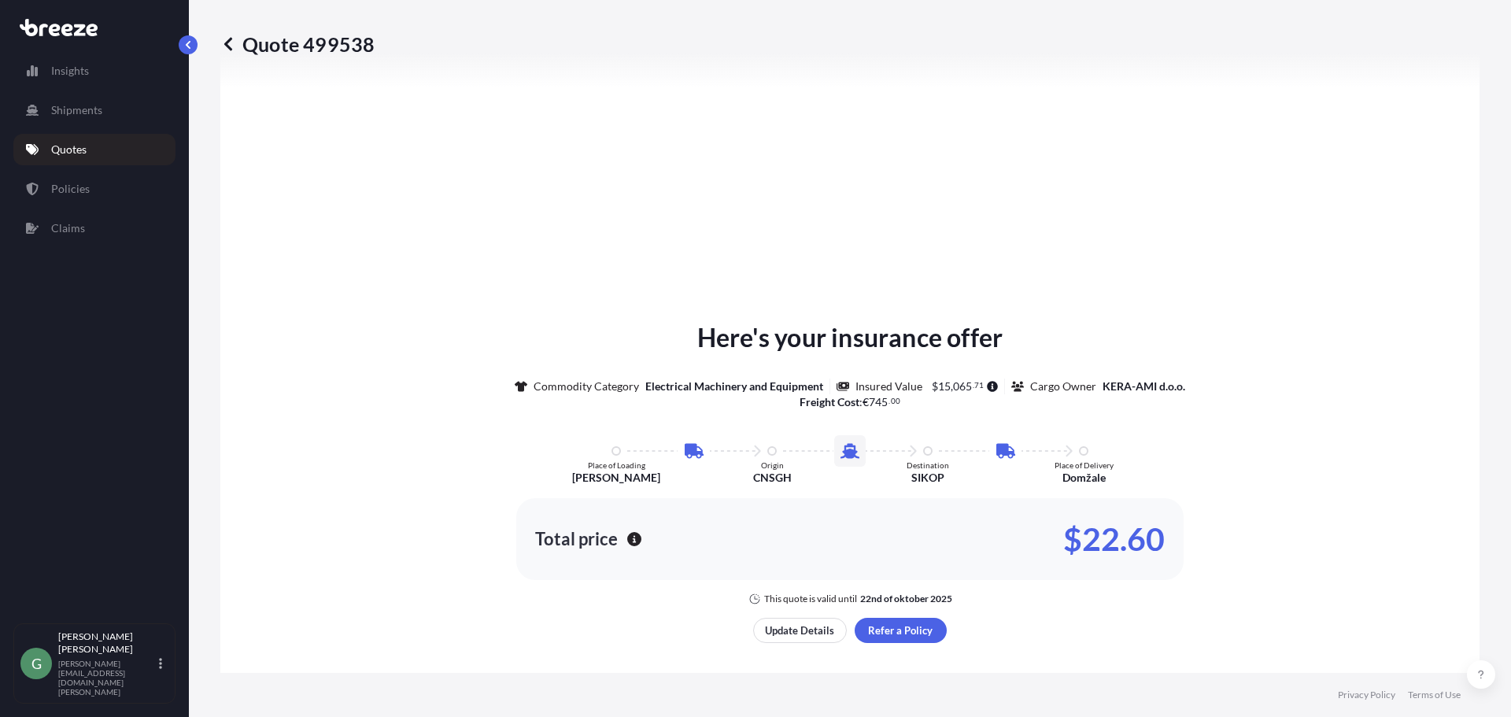
scroll to position [289, 0]
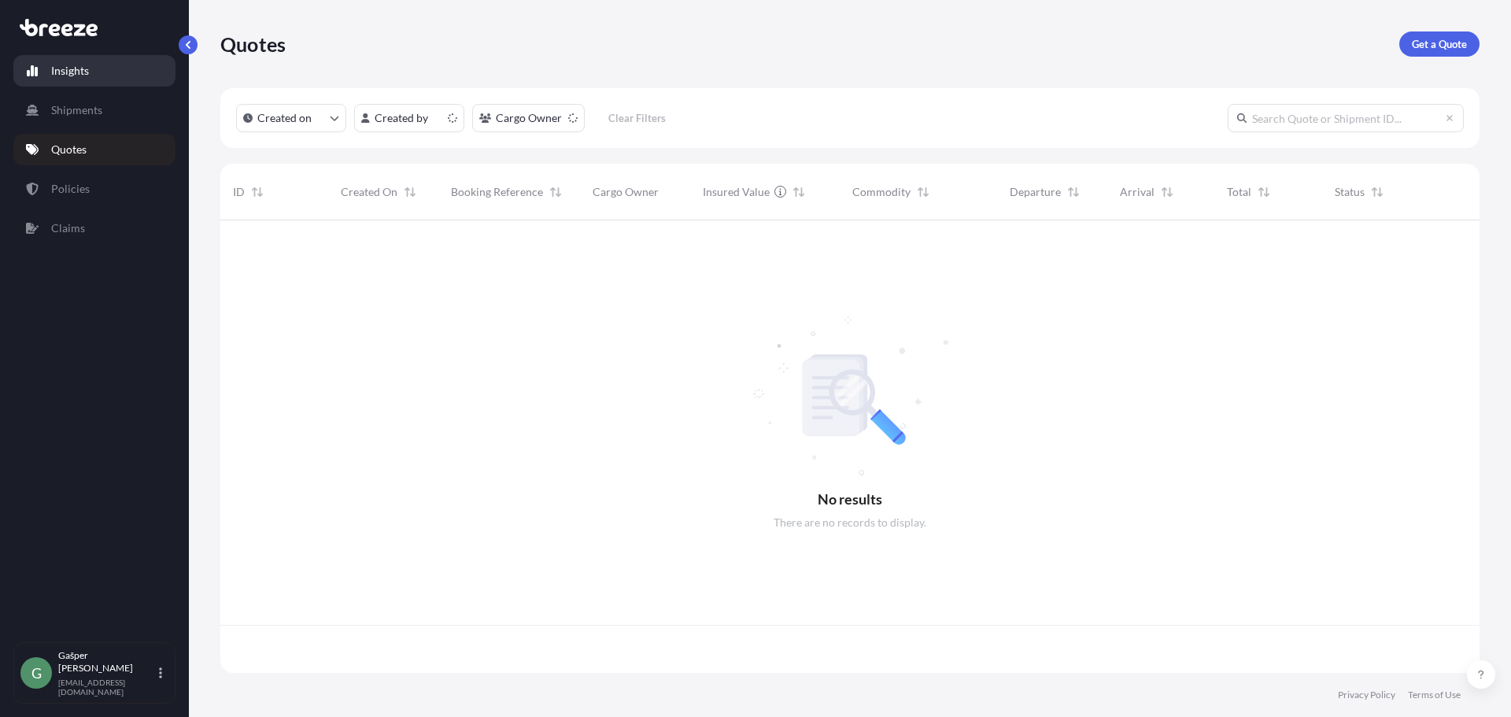
scroll to position [449, 1248]
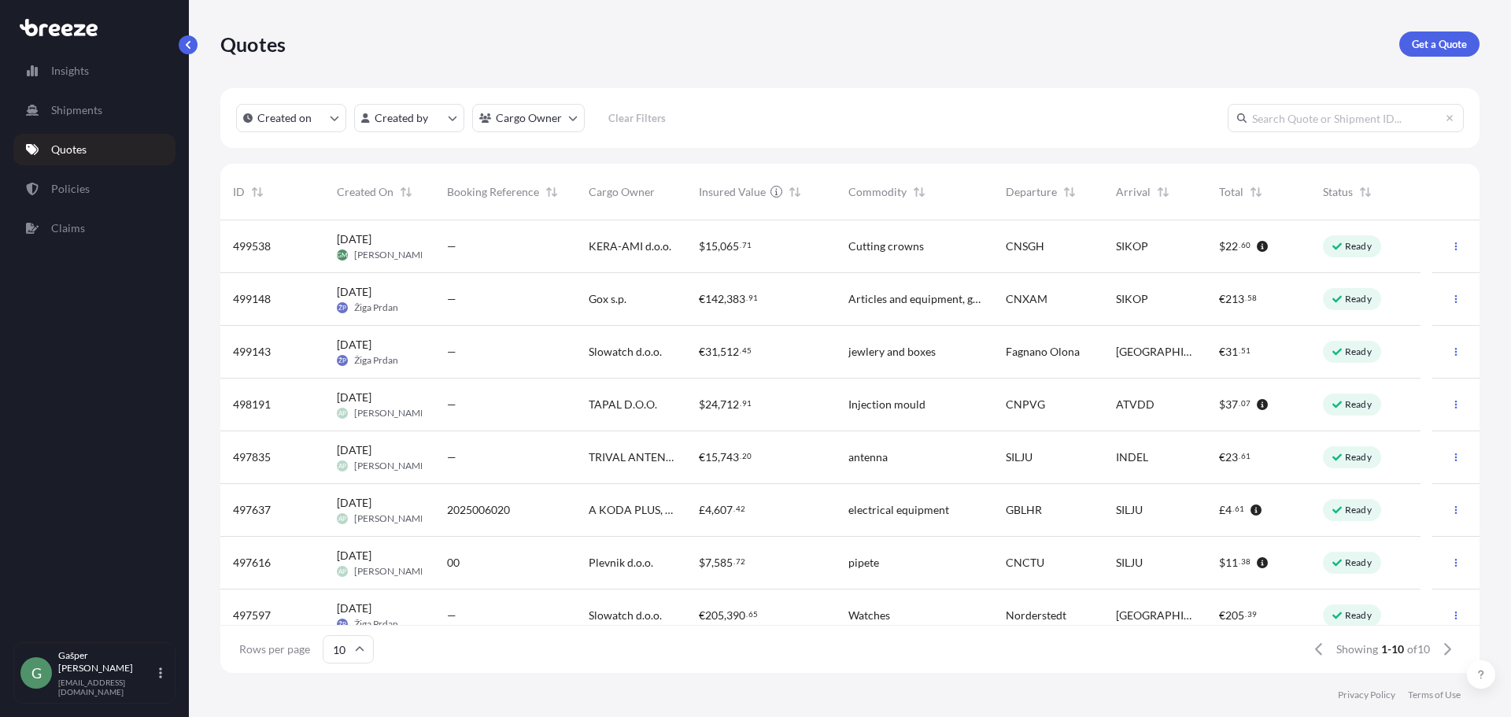
click at [457, 251] on div "—" at bounding box center [505, 247] width 116 height 16
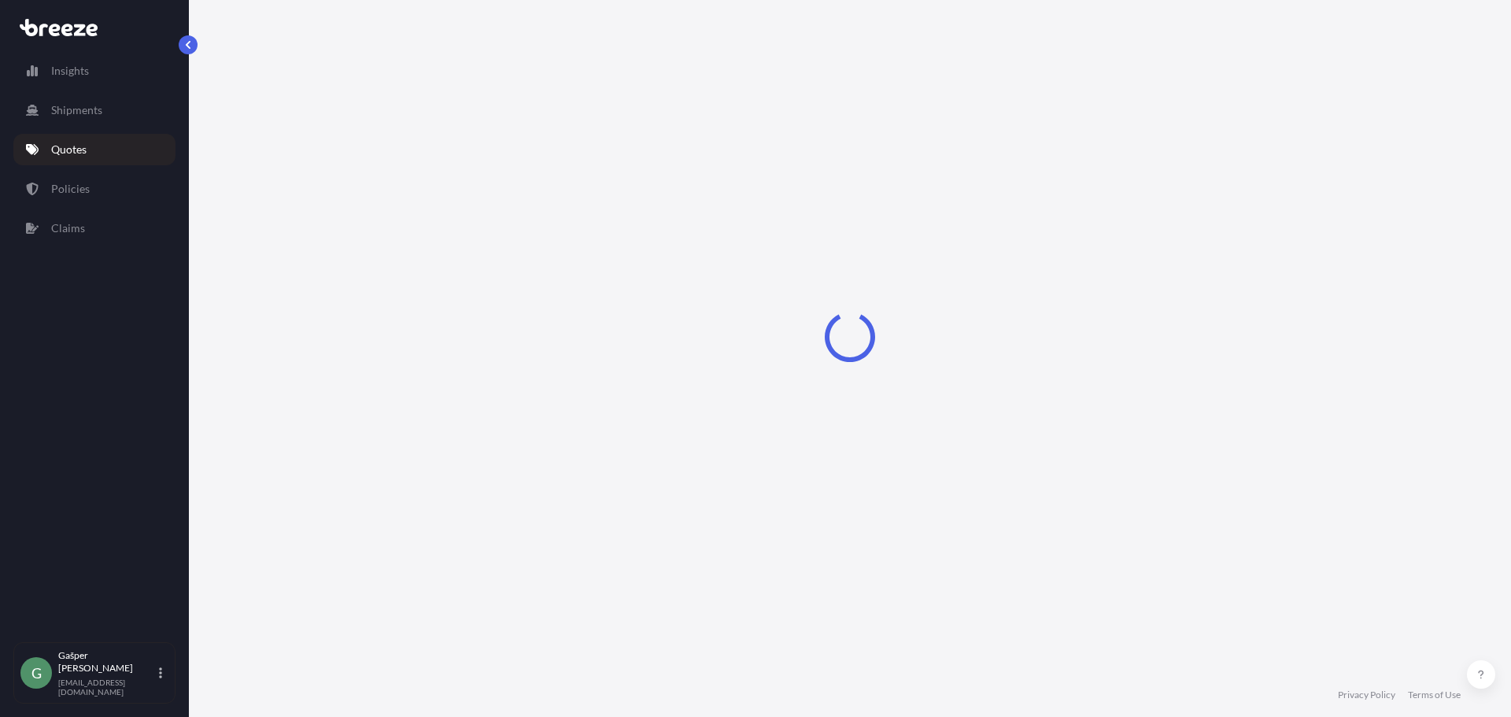
select select "Road"
select select "Sea"
select select "Road"
select select "1"
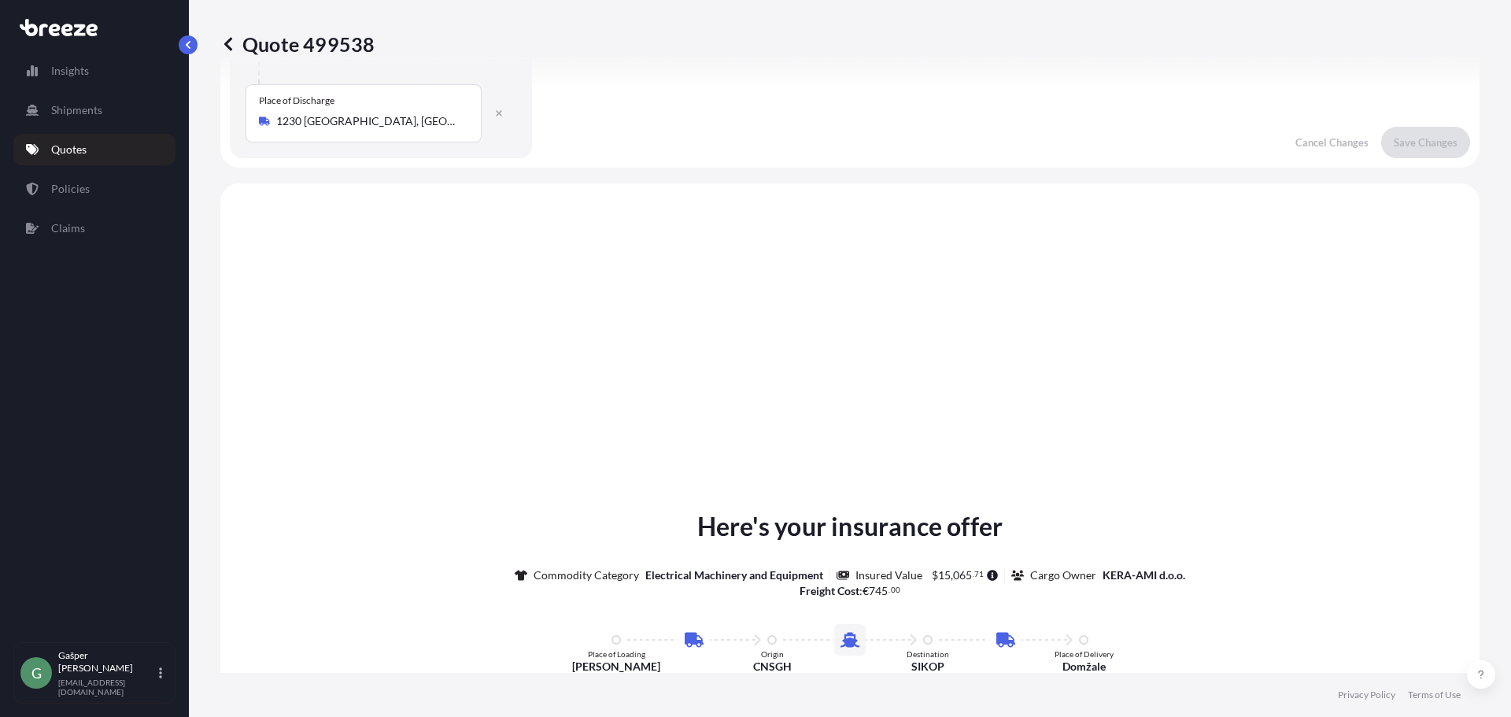
scroll to position [1076, 0]
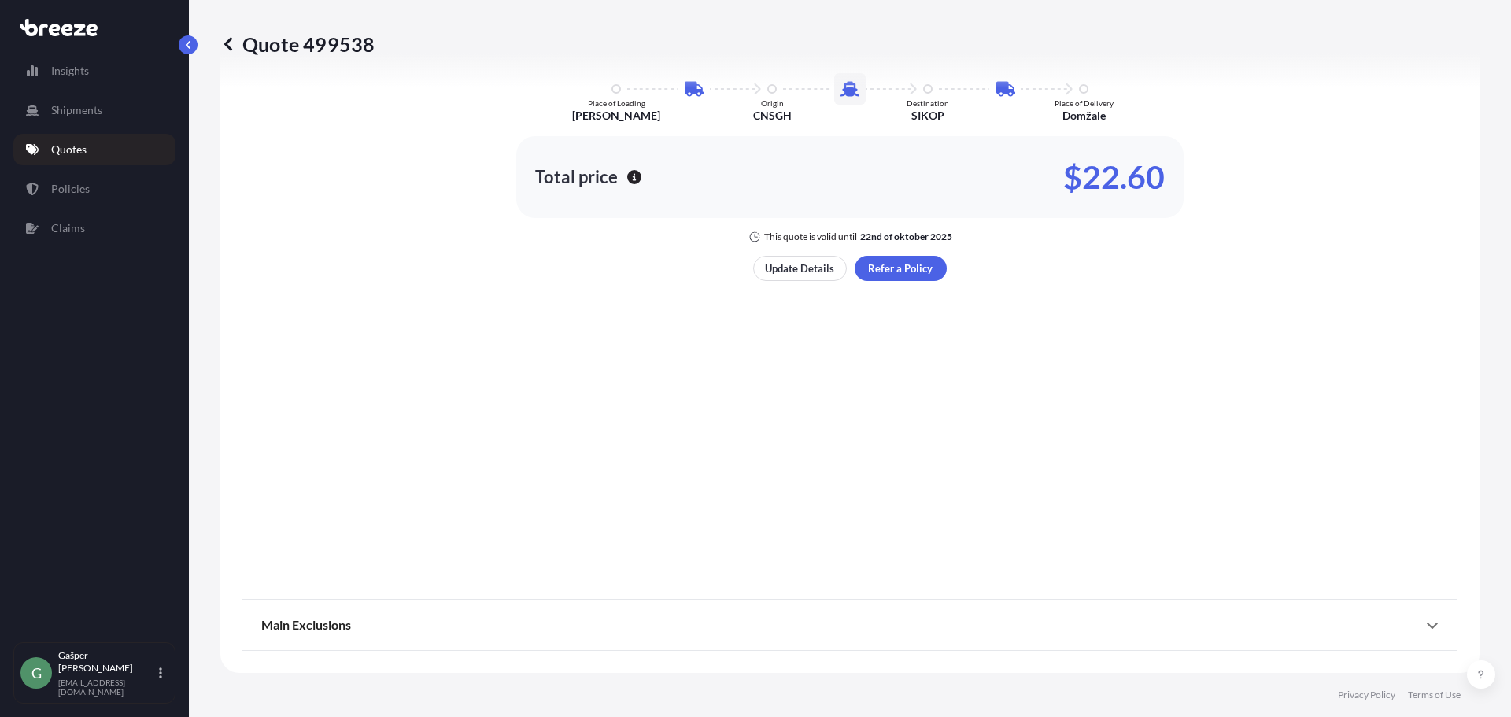
click at [292, 625] on span "Main Exclusions" at bounding box center [306, 625] width 90 height 16
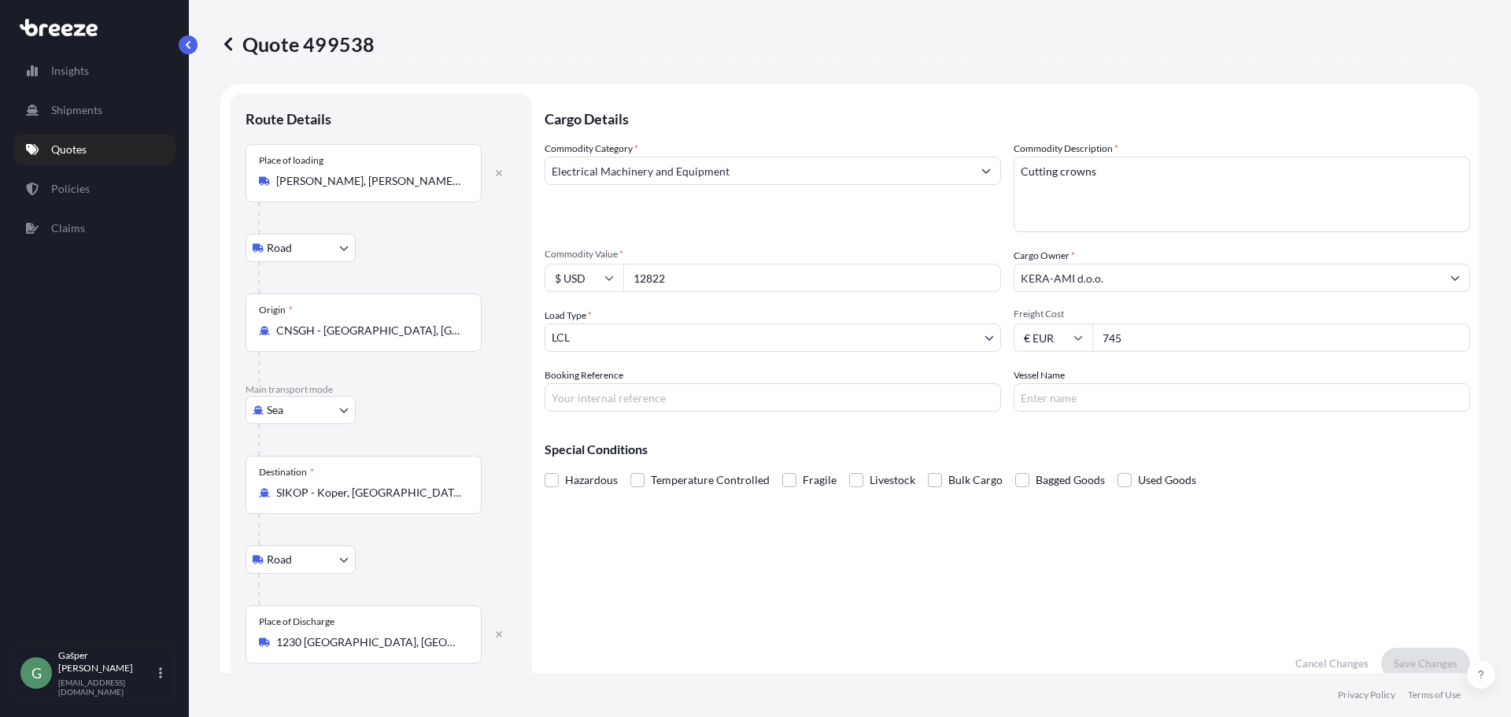
scroll to position [0, 0]
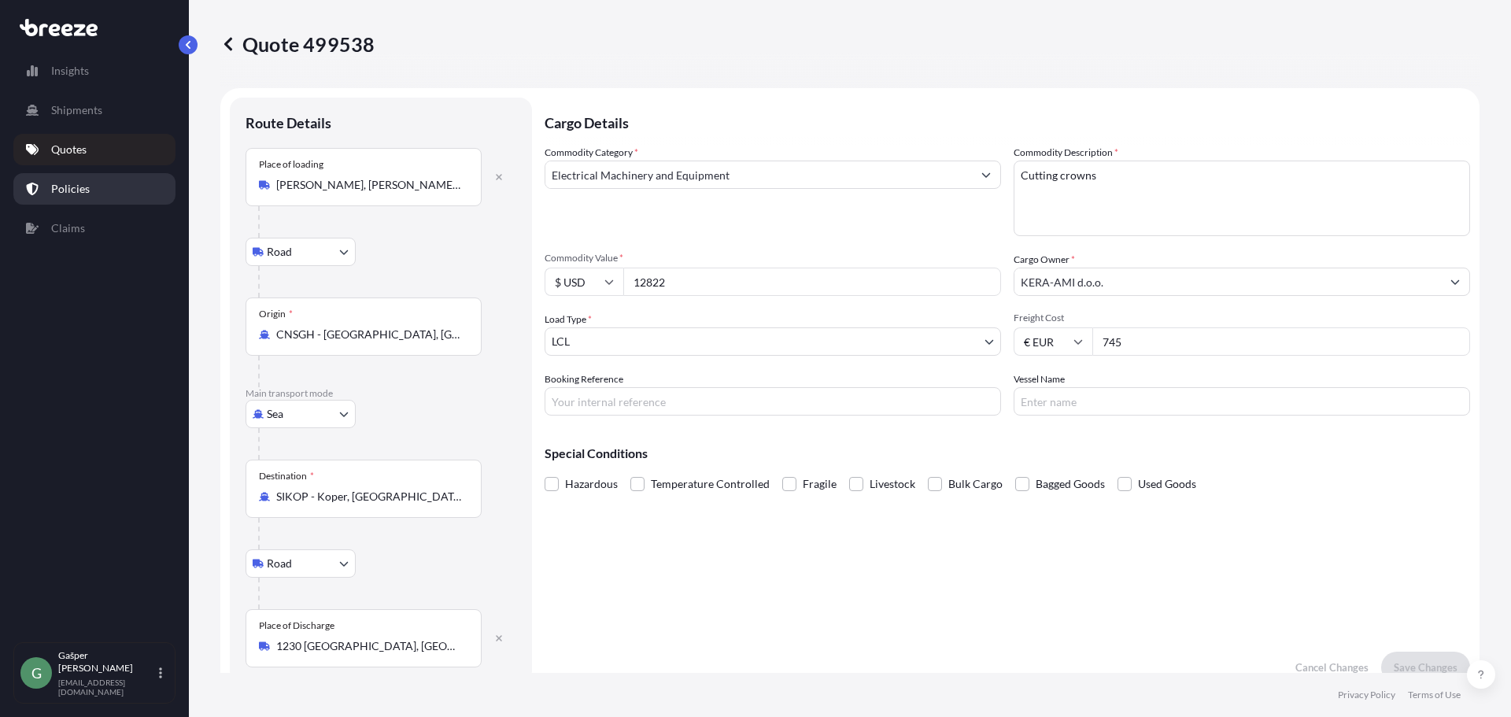
click at [128, 193] on link "Policies" at bounding box center [94, 188] width 162 height 31
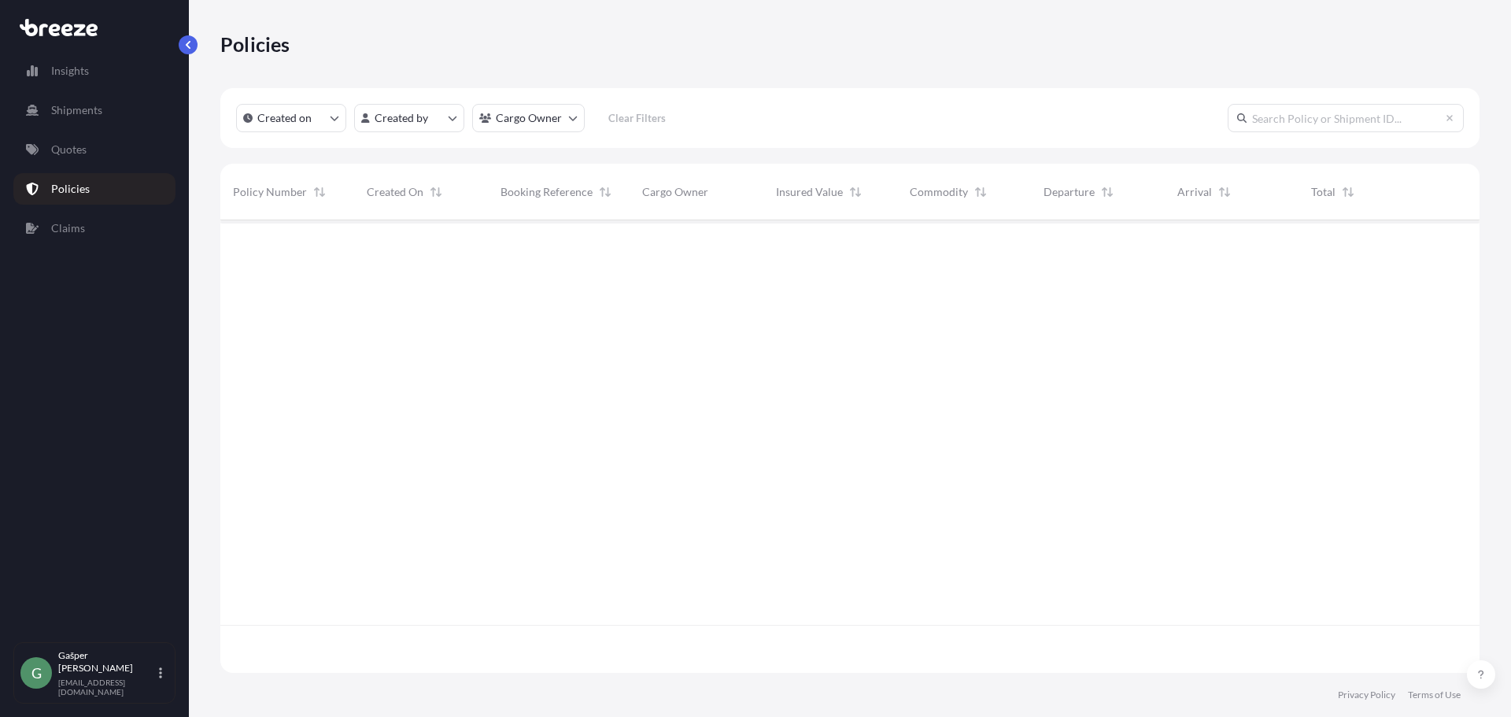
scroll to position [449, 1248]
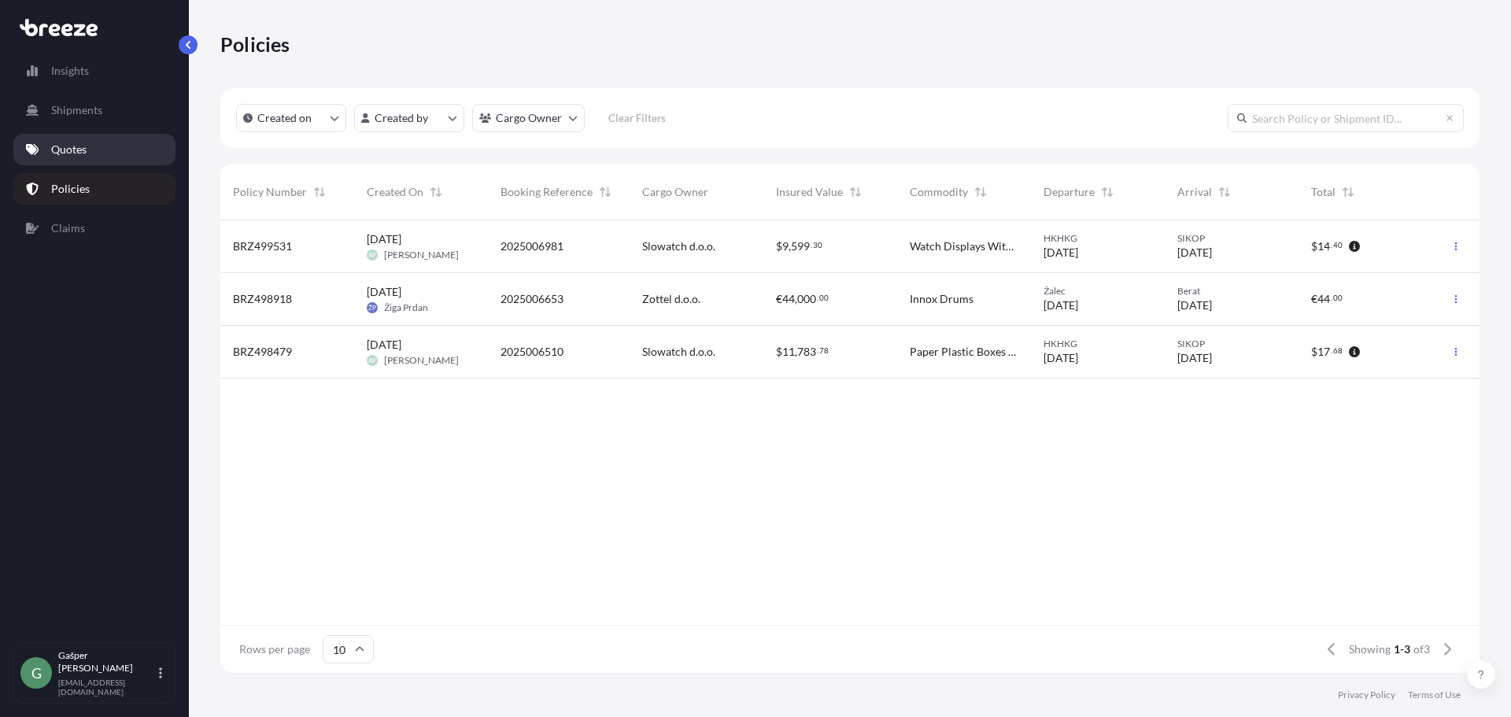
click at [120, 157] on link "Quotes" at bounding box center [94, 149] width 162 height 31
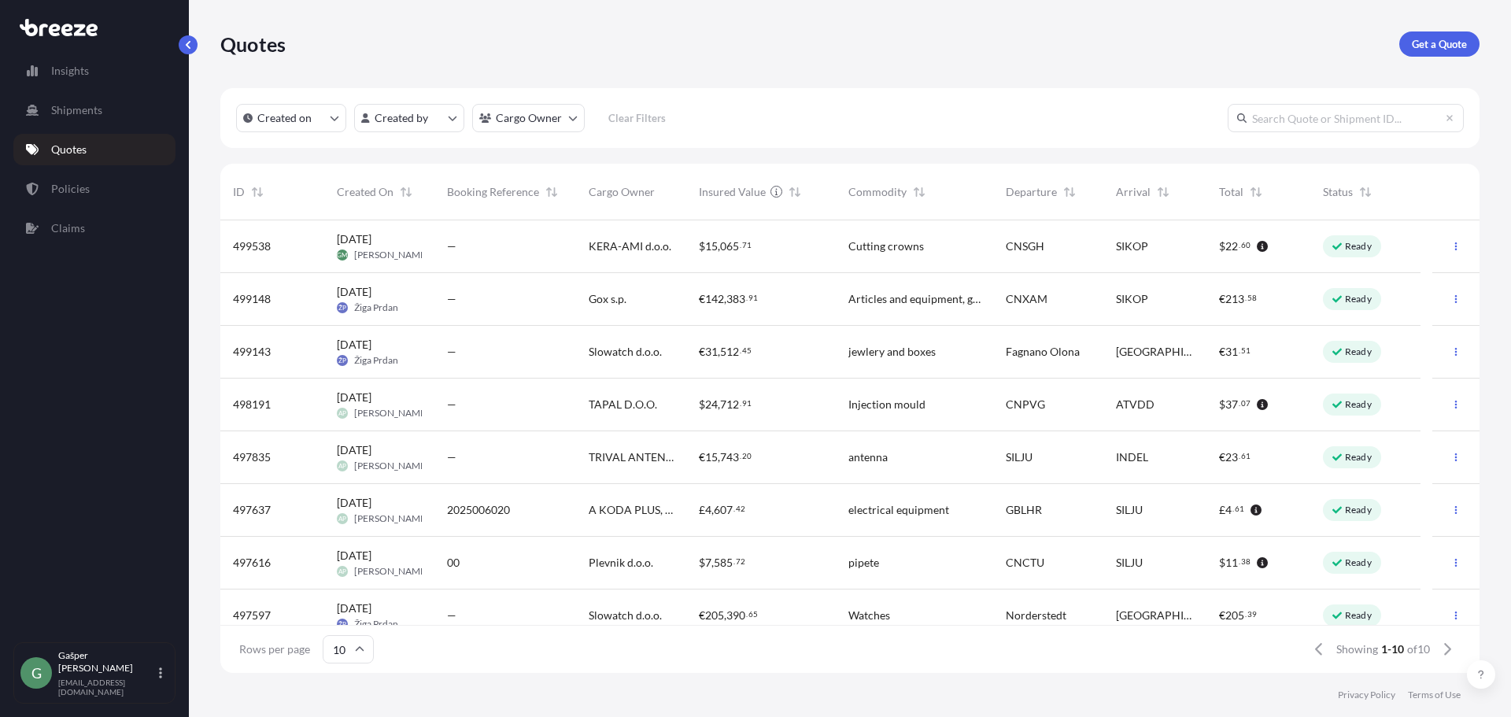
click at [494, 258] on div "—" at bounding box center [505, 246] width 142 height 53
select select "Road"
select select "Sea"
select select "Road"
select select "1"
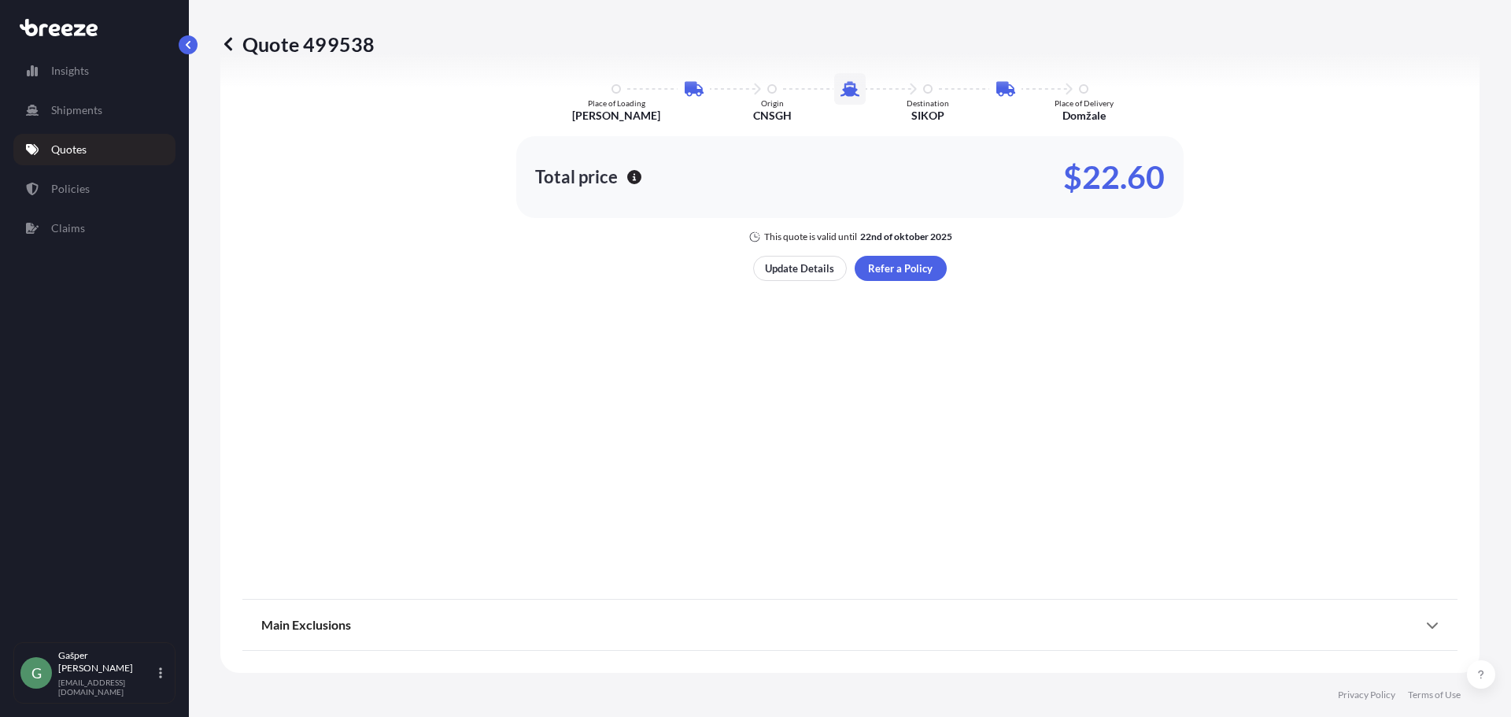
click at [344, 619] on span "Main Exclusions" at bounding box center [306, 625] width 90 height 16
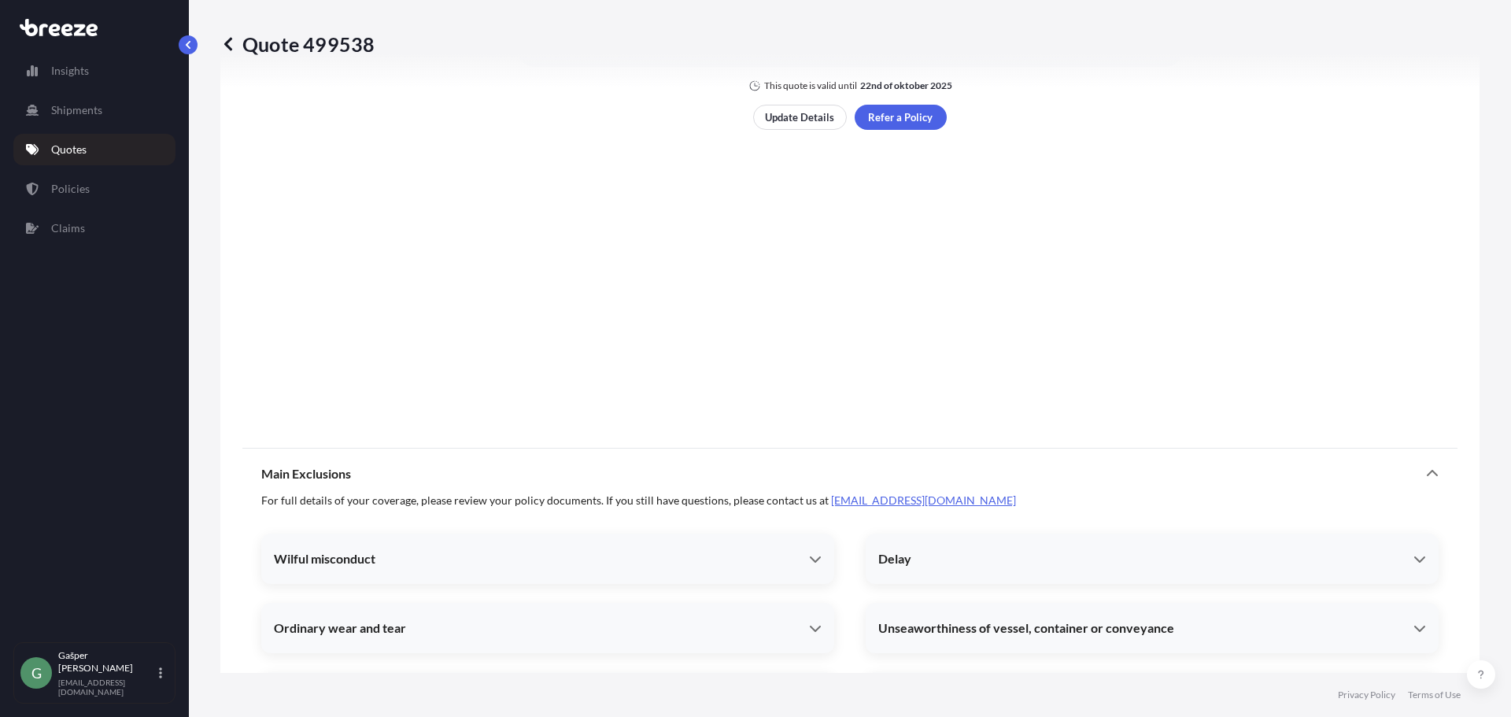
scroll to position [1394, 0]
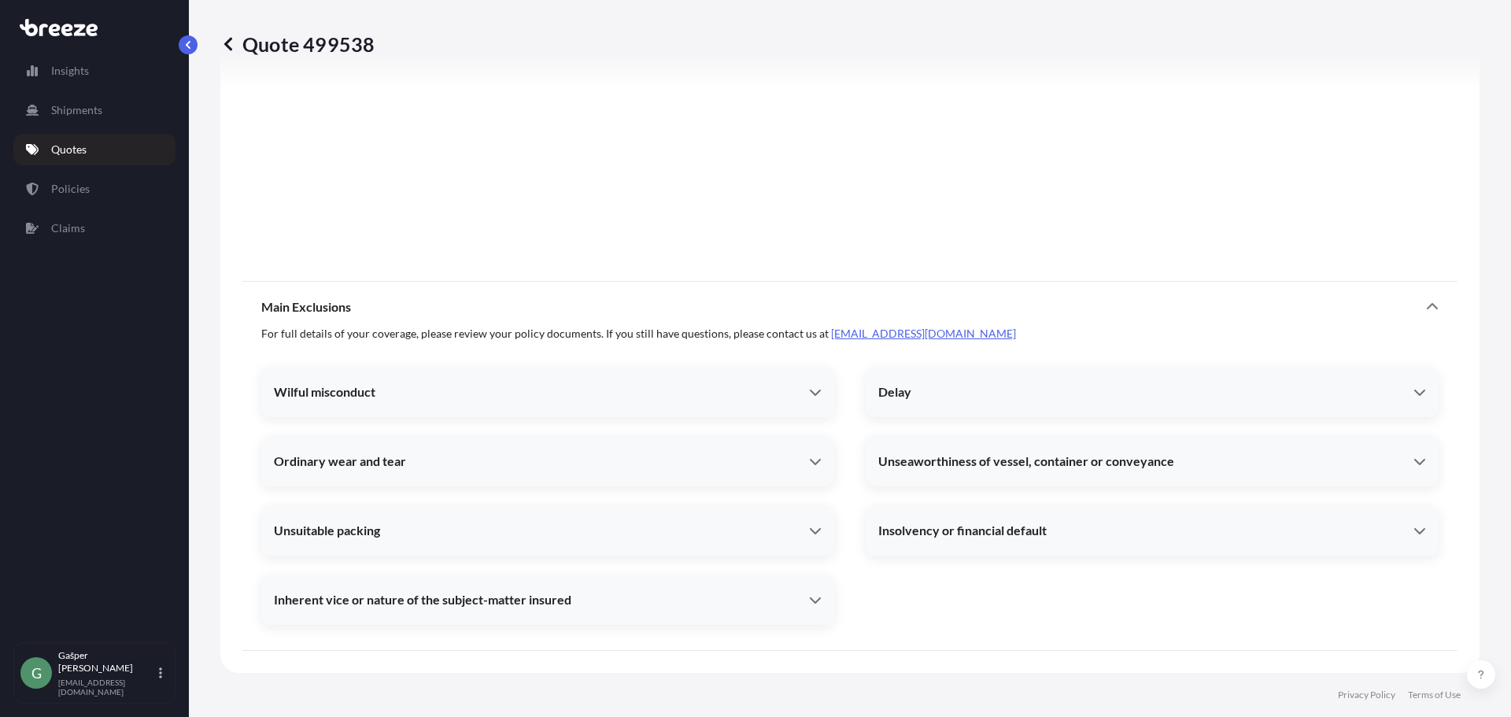
click at [394, 391] on div "Wilful misconduct" at bounding box center [541, 392] width 535 height 16
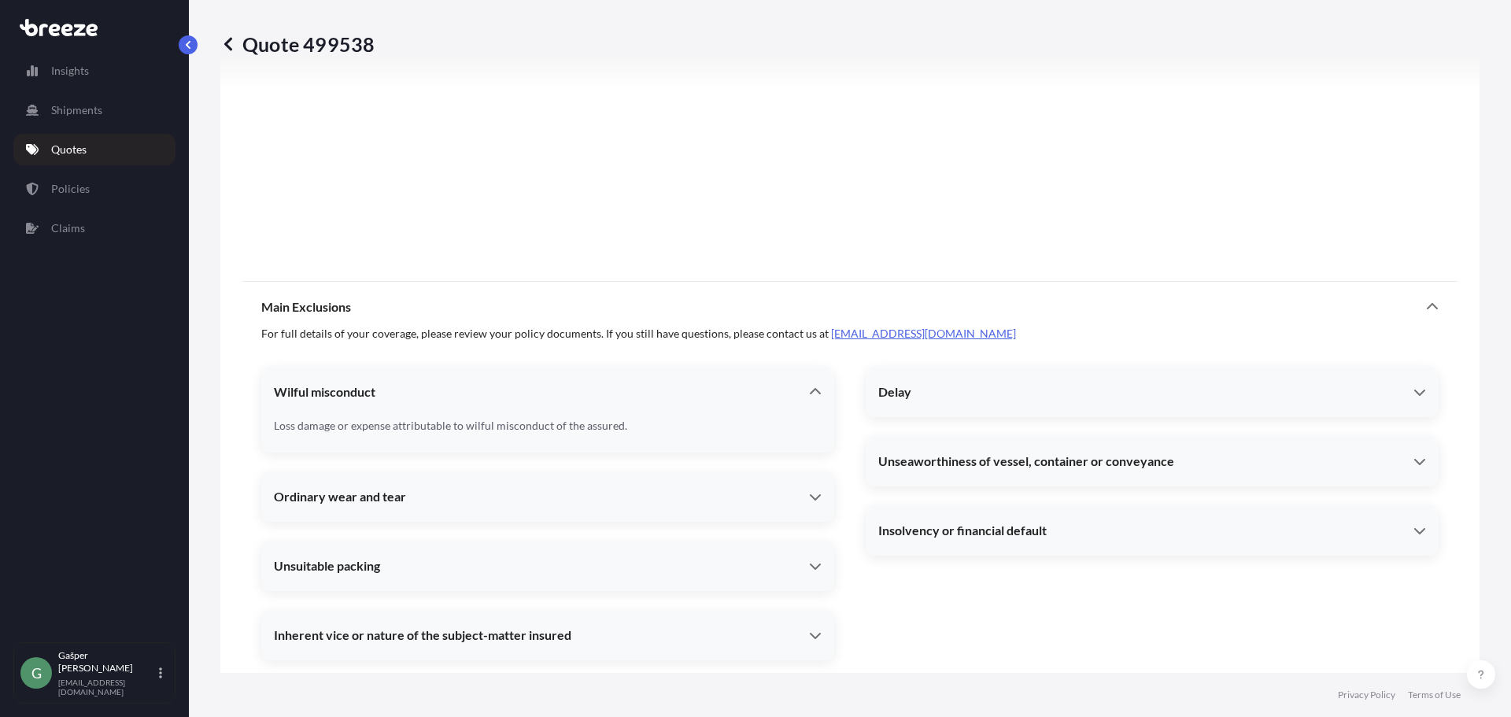
click at [435, 502] on div "Ordinary wear and tear" at bounding box center [541, 497] width 535 height 16
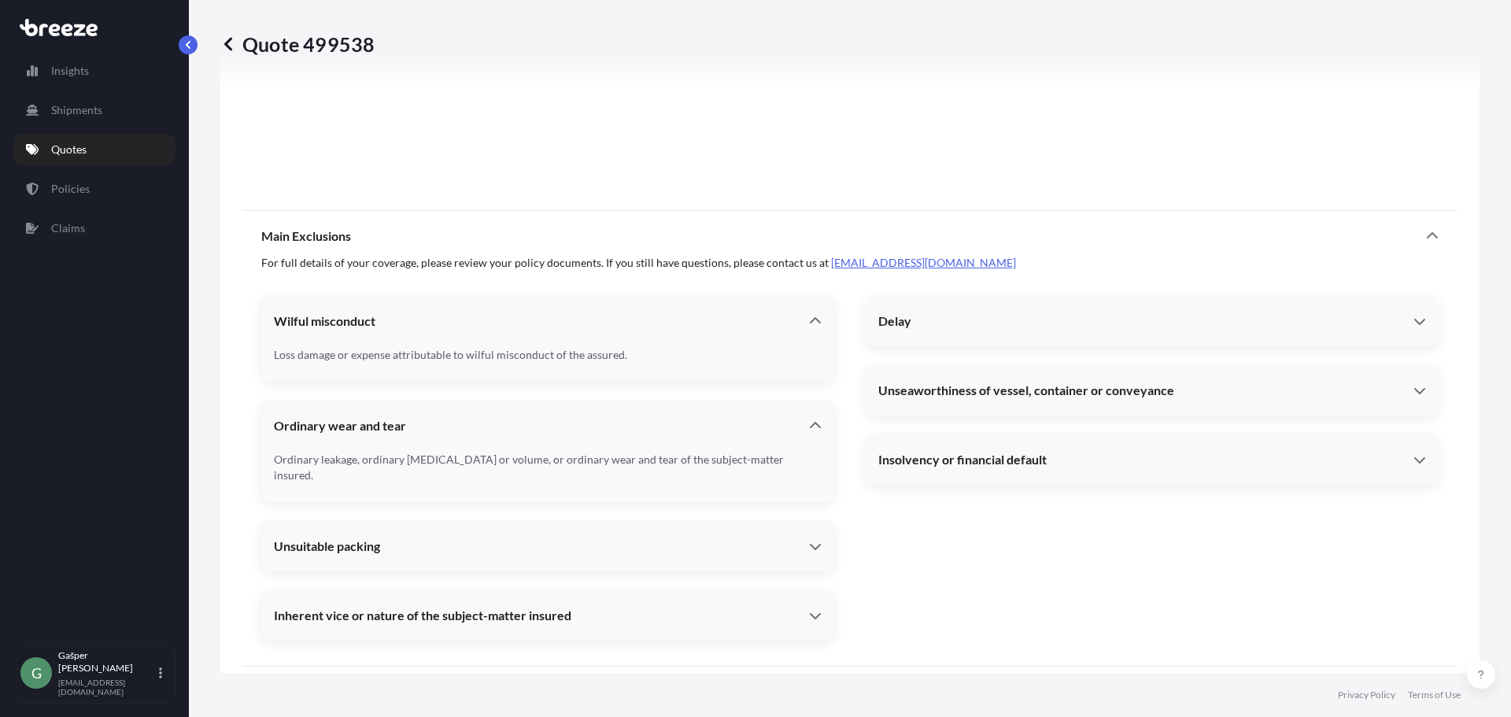
click at [436, 538] on div "Unsuitable packing" at bounding box center [541, 546] width 535 height 16
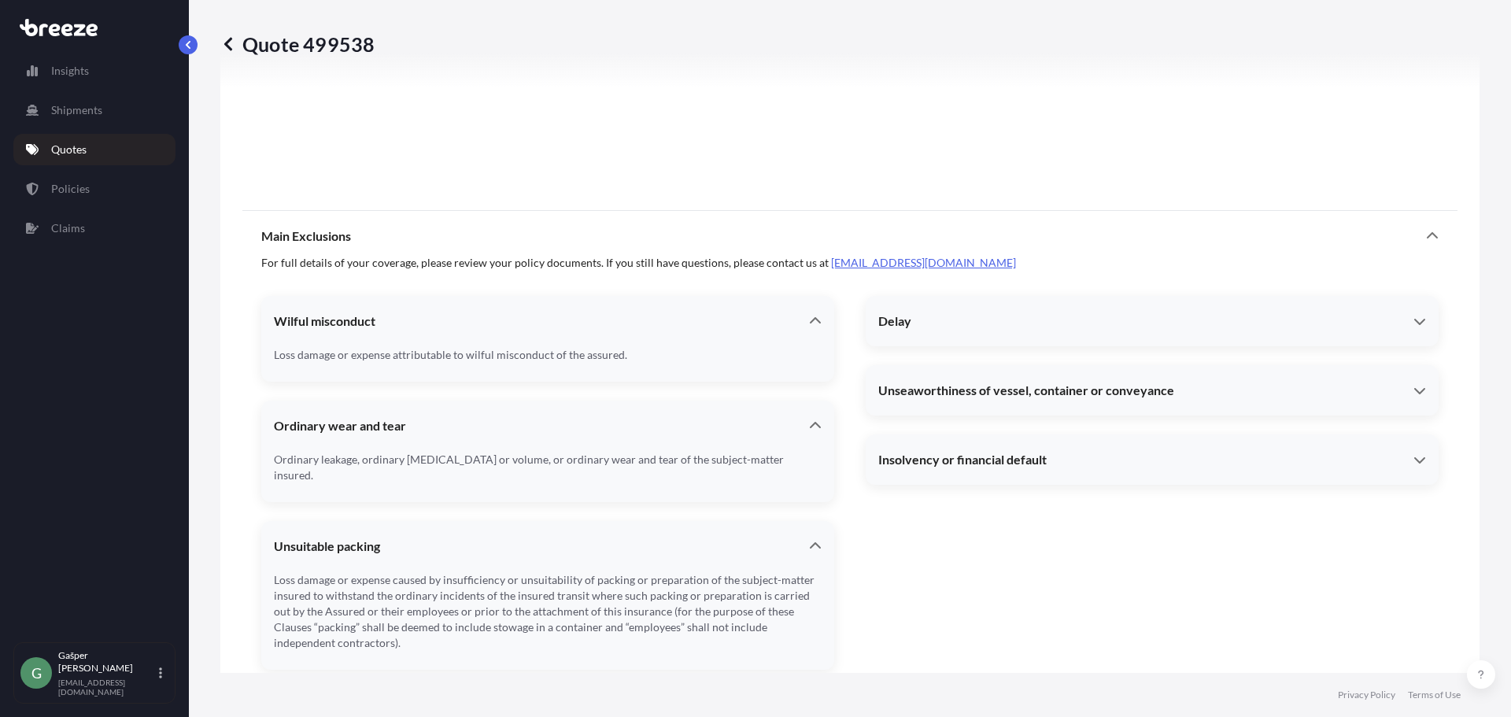
scroll to position [1563, 0]
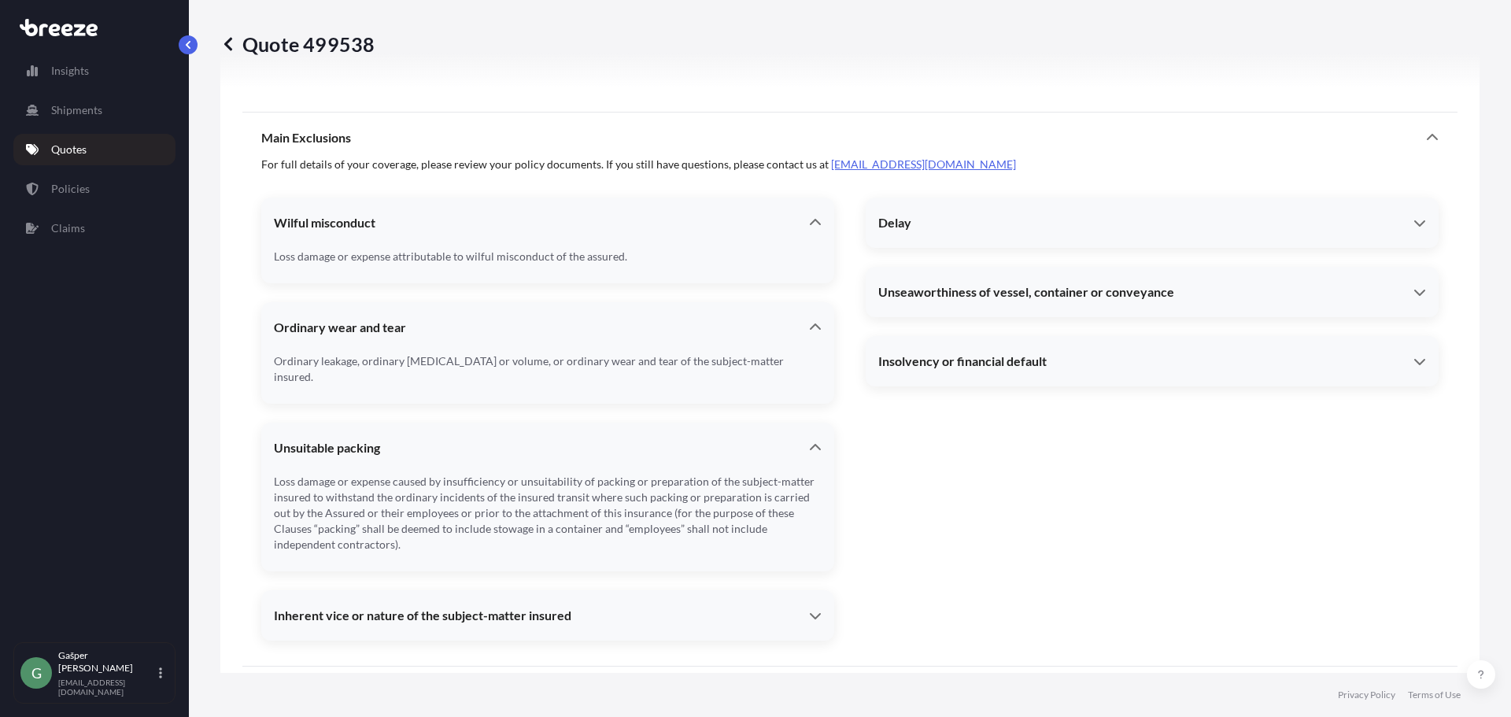
click at [527, 616] on div "Inherent vice or nature of the subject-matter insured" at bounding box center [547, 616] width 573 height 38
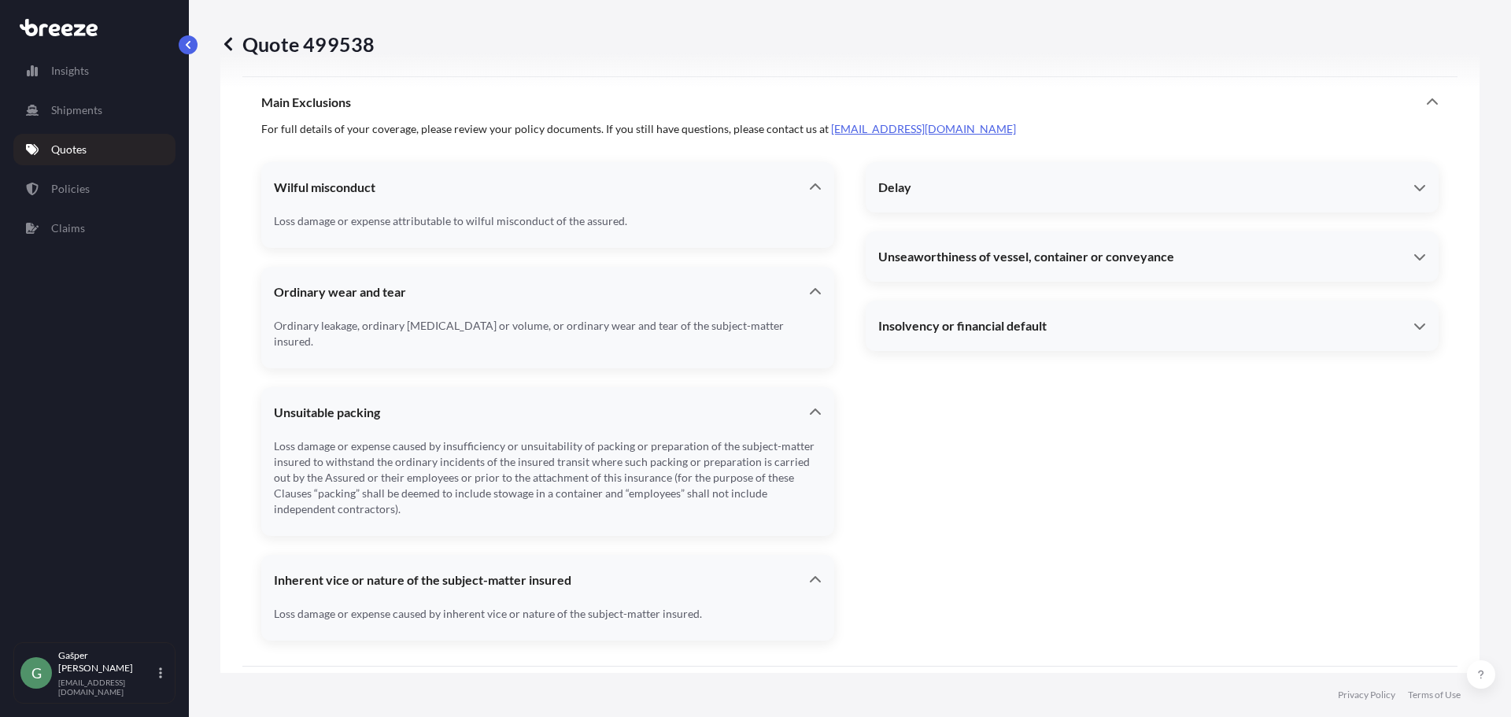
click at [983, 200] on div "Delay" at bounding box center [1152, 187] width 573 height 38
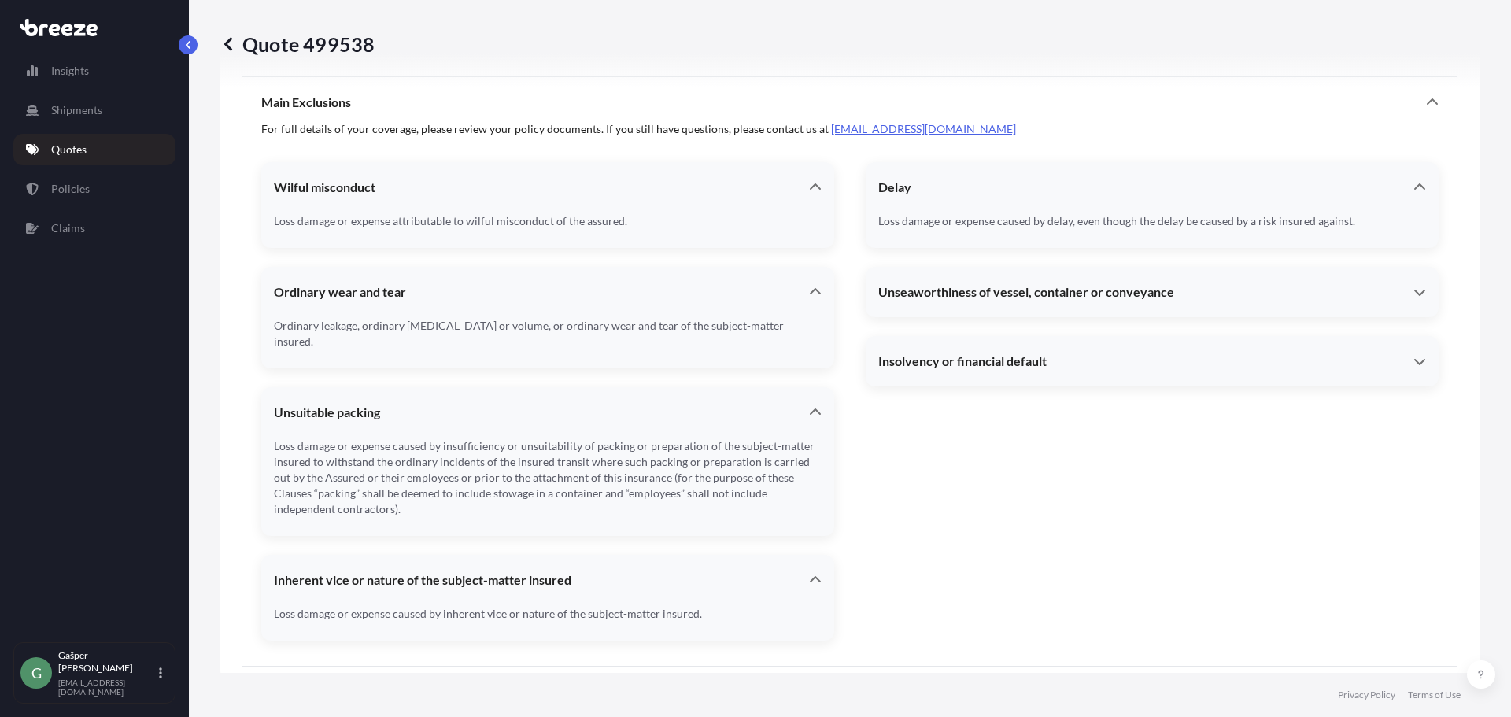
click at [965, 274] on div "Unseaworthiness of vessel, container or conveyance" at bounding box center [1152, 292] width 573 height 38
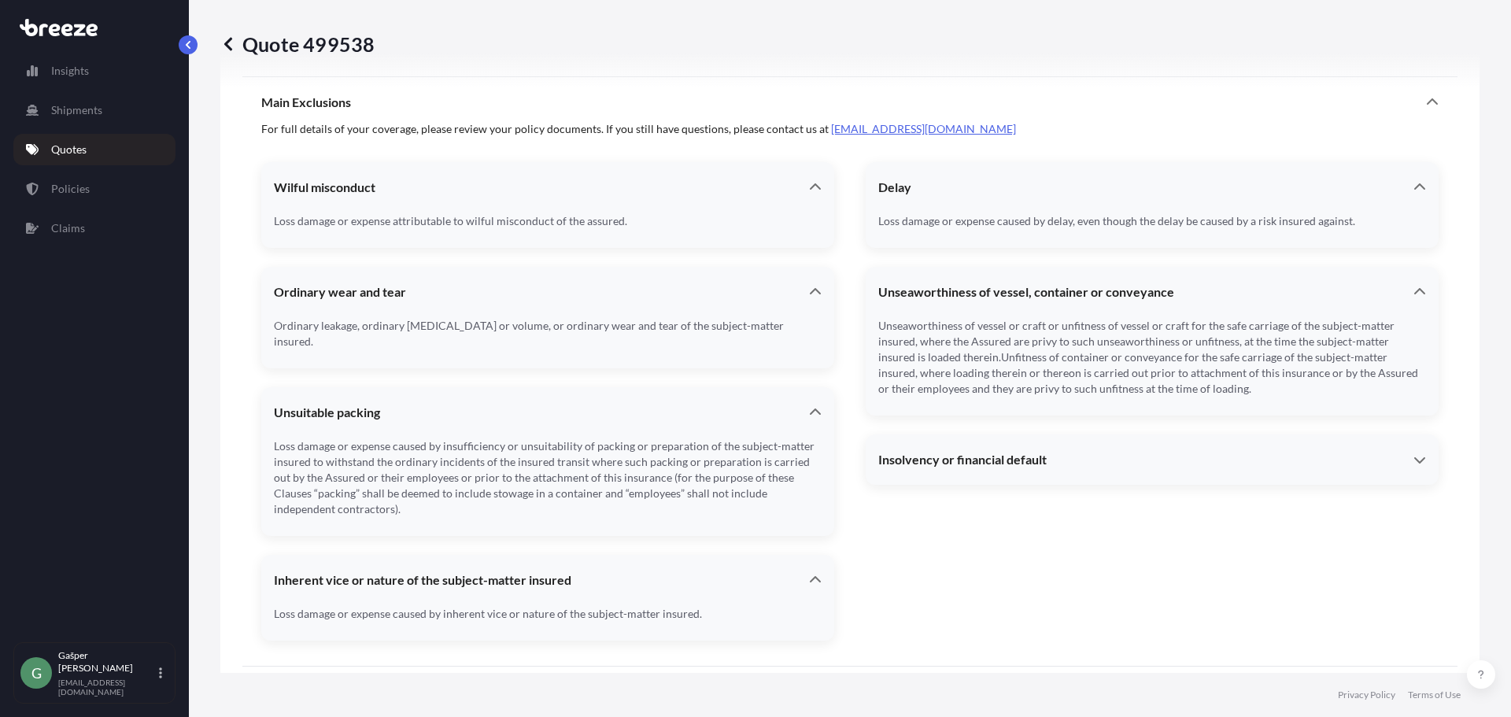
click at [968, 467] on span "Insolvency or financial default" at bounding box center [962, 460] width 168 height 16
